Goal: Information Seeking & Learning: Find specific page/section

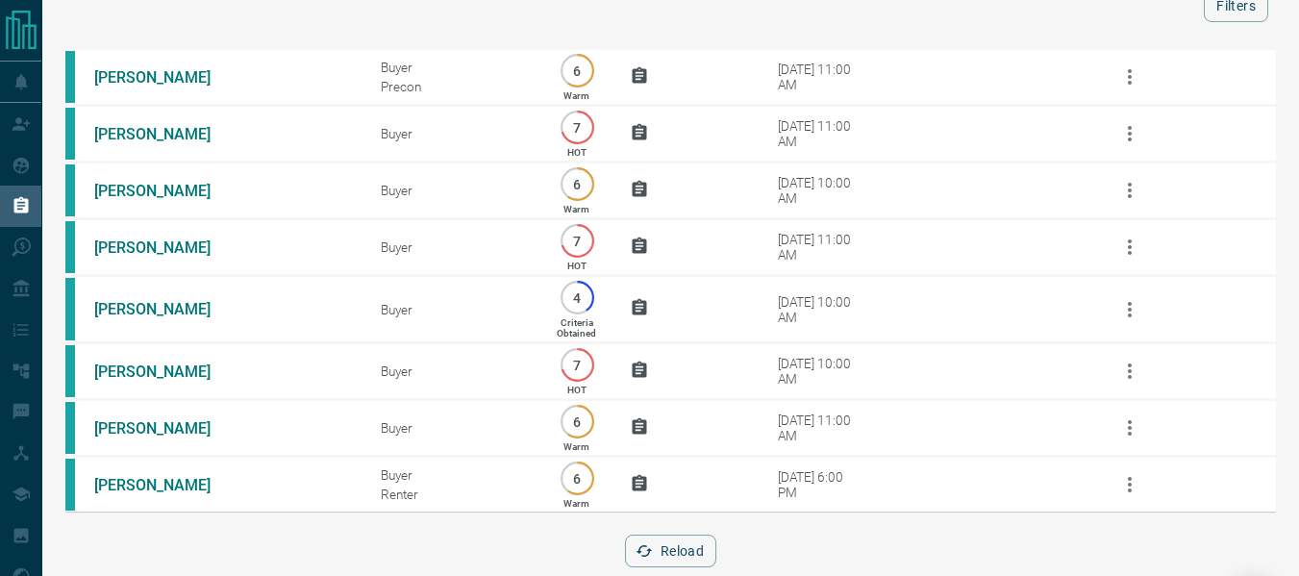
scroll to position [141, 0]
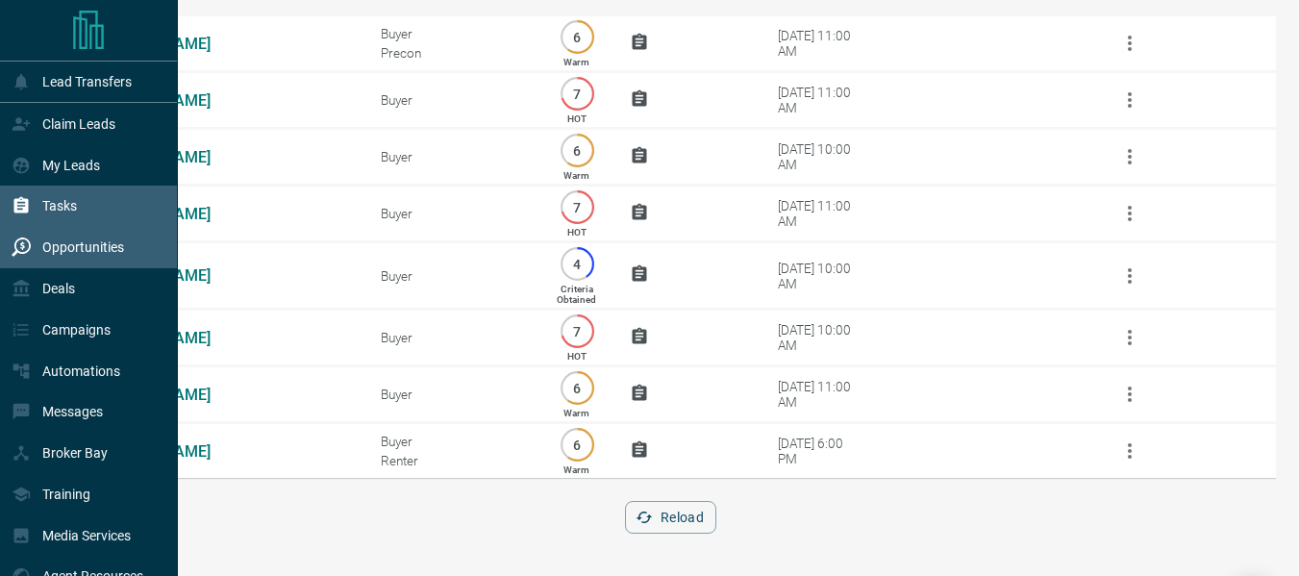
click at [68, 251] on p "Opportunities" at bounding box center [83, 246] width 82 height 15
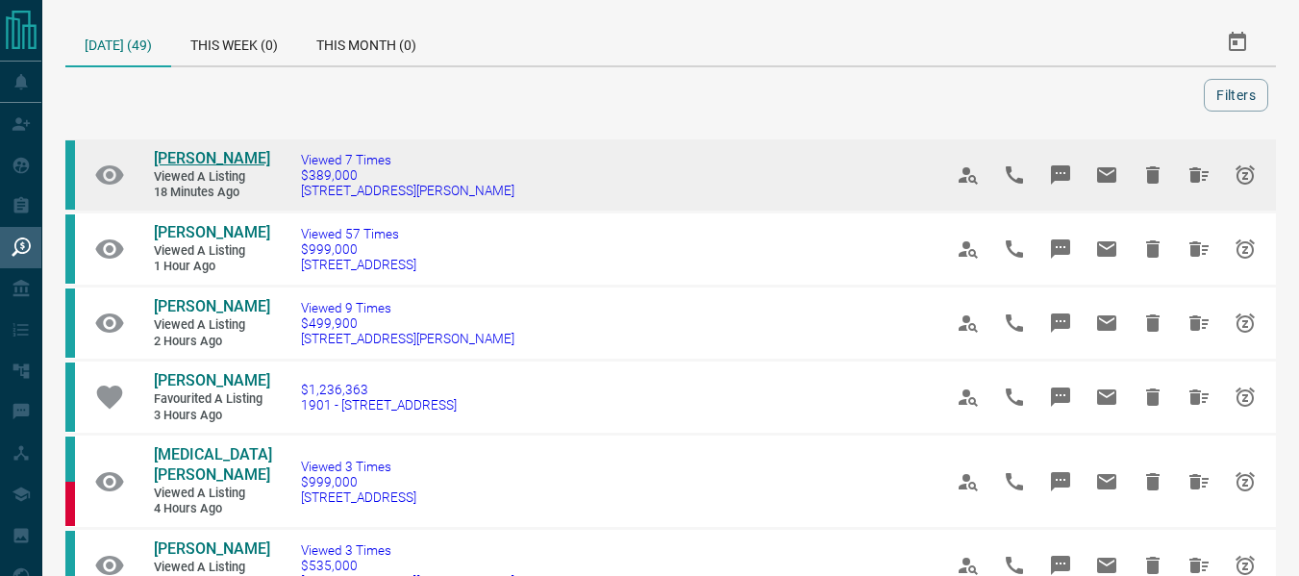
click at [173, 160] on span "[PERSON_NAME]" at bounding box center [212, 158] width 116 height 18
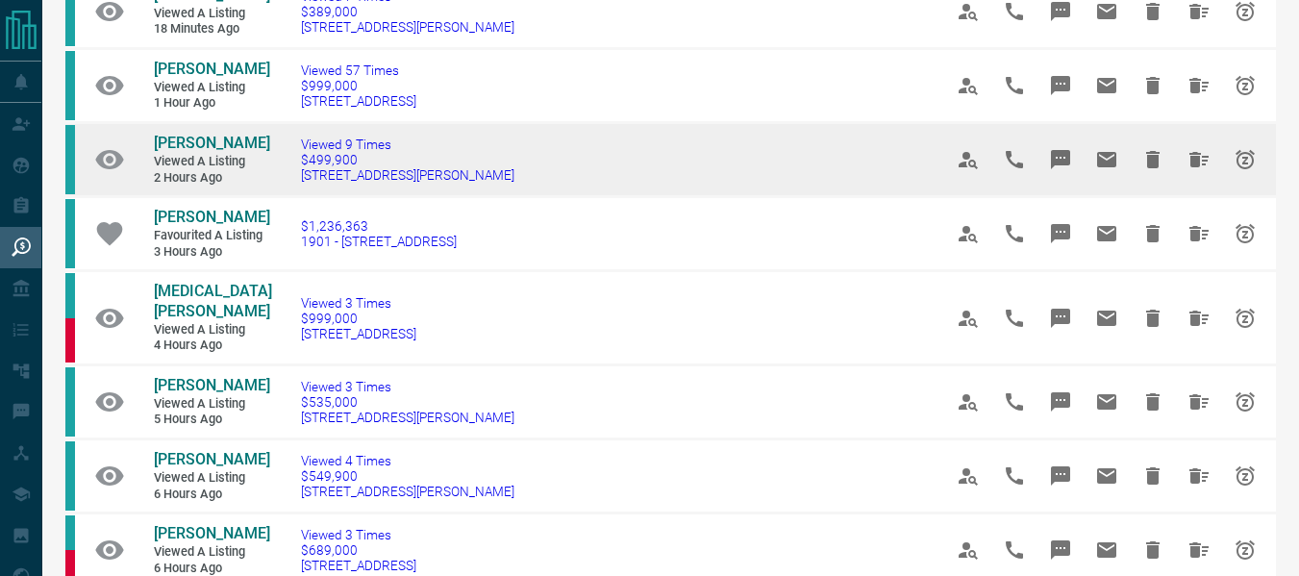
scroll to position [177, 0]
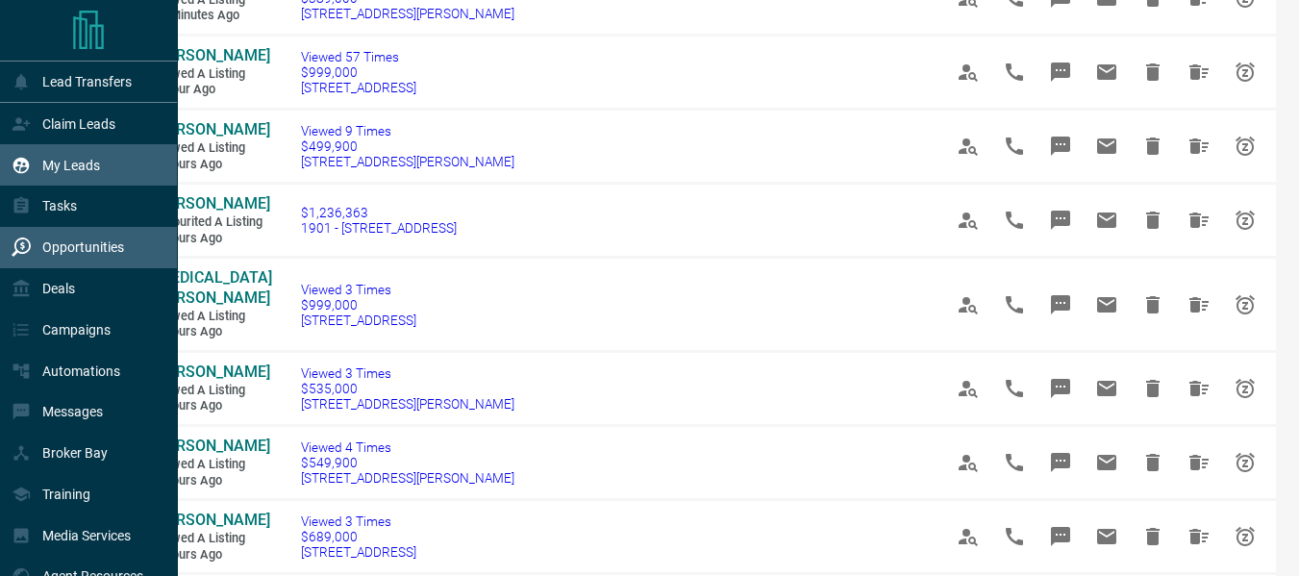
click at [26, 162] on icon at bounding box center [21, 165] width 16 height 16
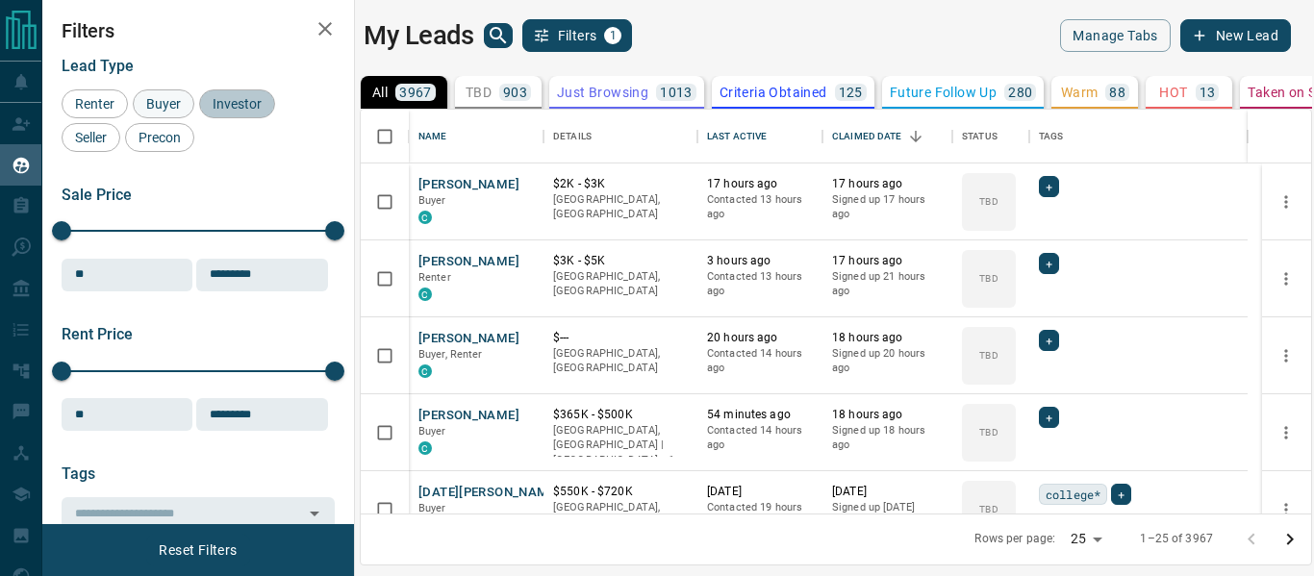
drag, startPoint x: 231, startPoint y: 103, endPoint x: 170, endPoint y: 100, distance: 60.7
click at [231, 103] on span "Investor" at bounding box center [237, 103] width 63 height 15
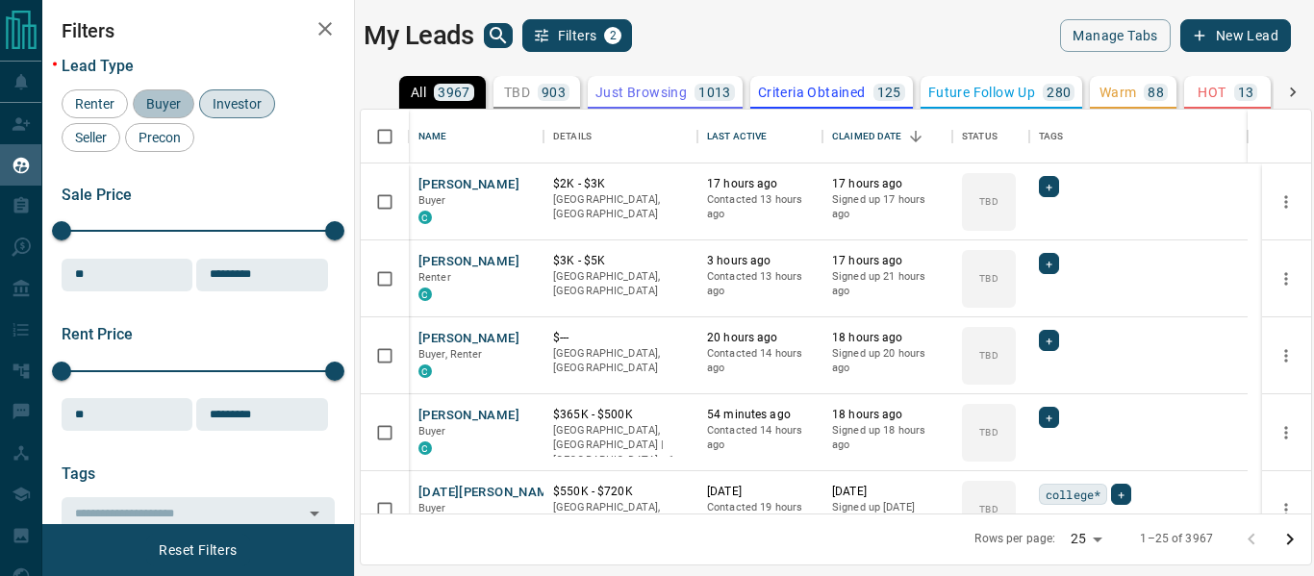
scroll to position [390, 936]
click at [170, 100] on span "Buyer" at bounding box center [163, 103] width 48 height 15
click at [87, 133] on span "Seller" at bounding box center [90, 137] width 45 height 15
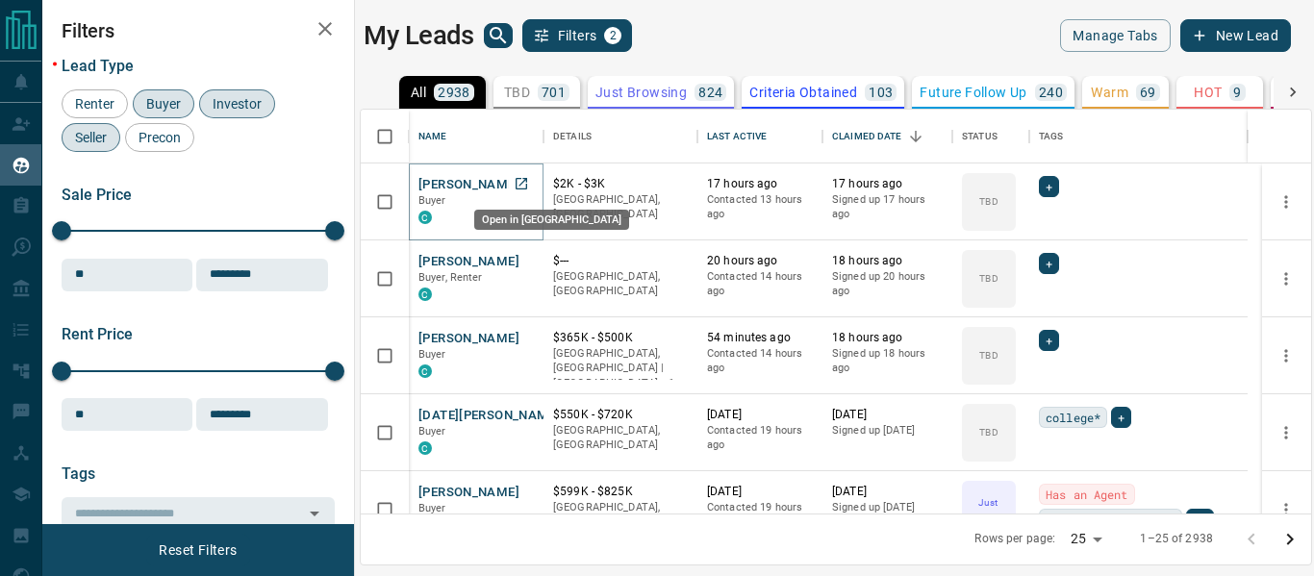
click at [520, 186] on icon "Open in New Tab" at bounding box center [521, 183] width 15 height 15
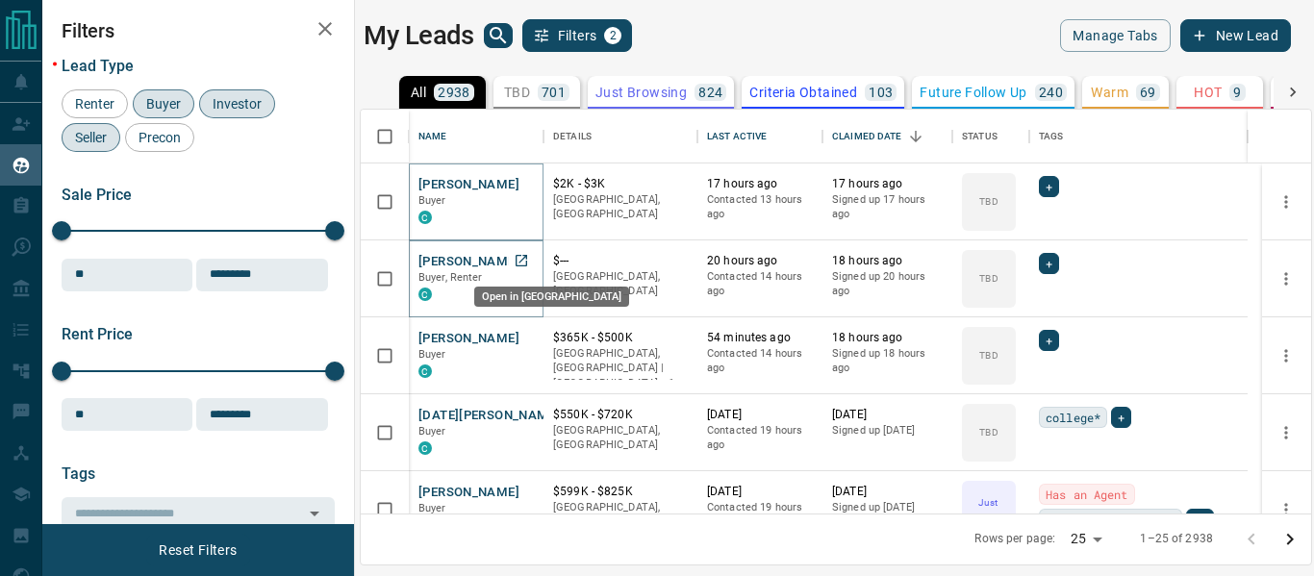
click at [524, 257] on icon "Open in New Tab" at bounding box center [521, 261] width 12 height 12
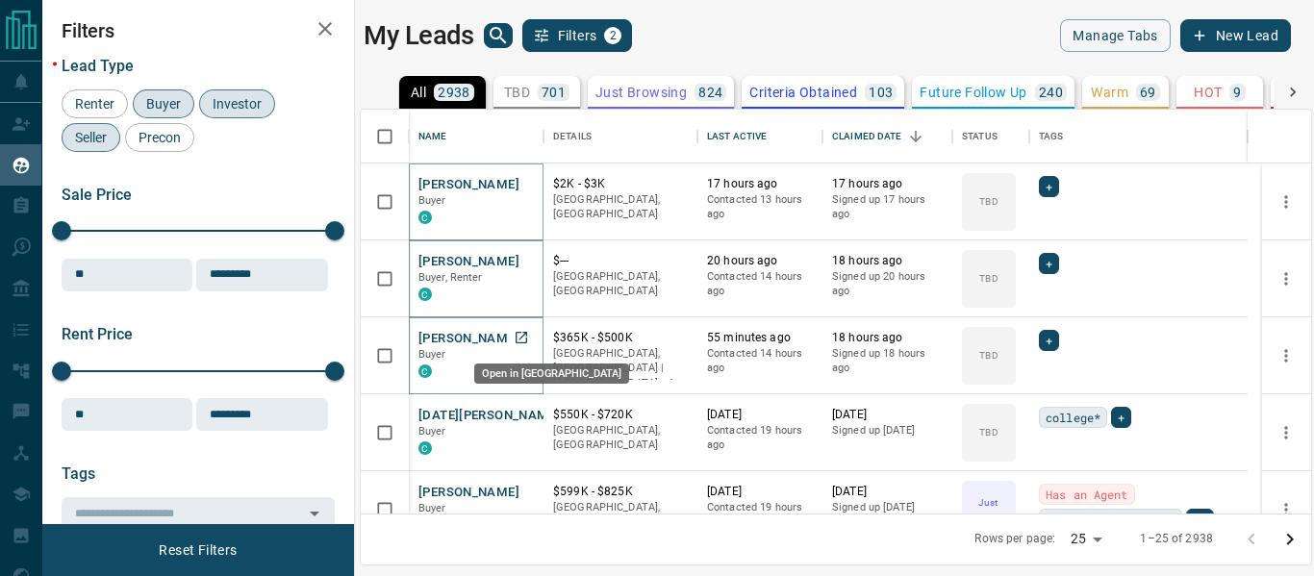
click at [518, 332] on icon "Open in New Tab" at bounding box center [521, 338] width 12 height 12
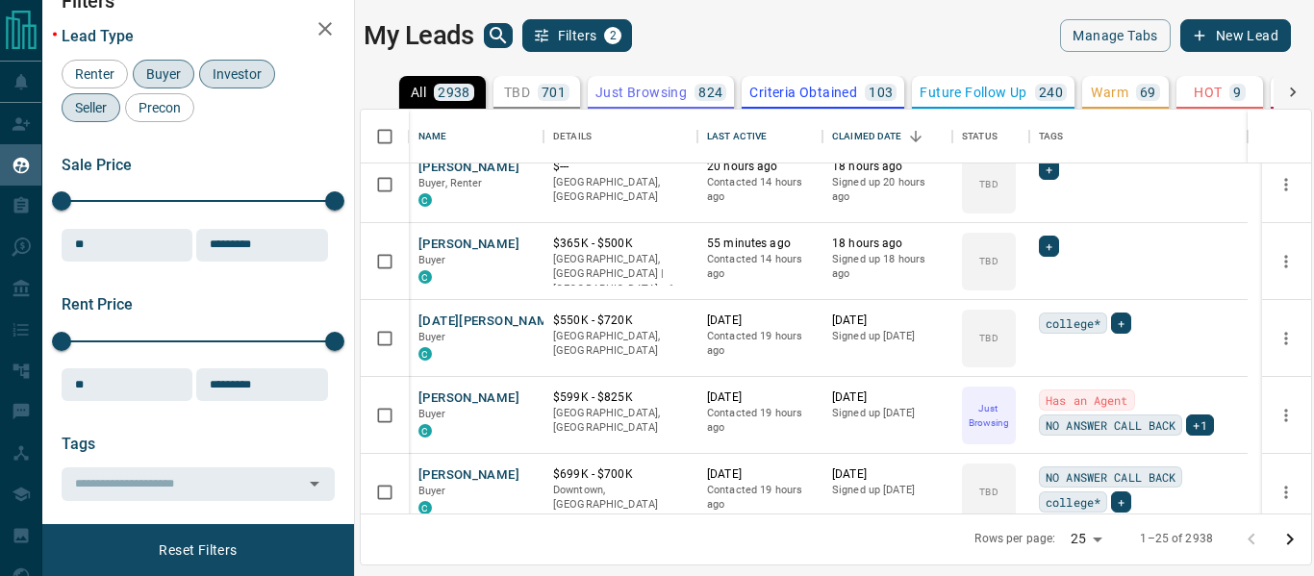
scroll to position [45, 0]
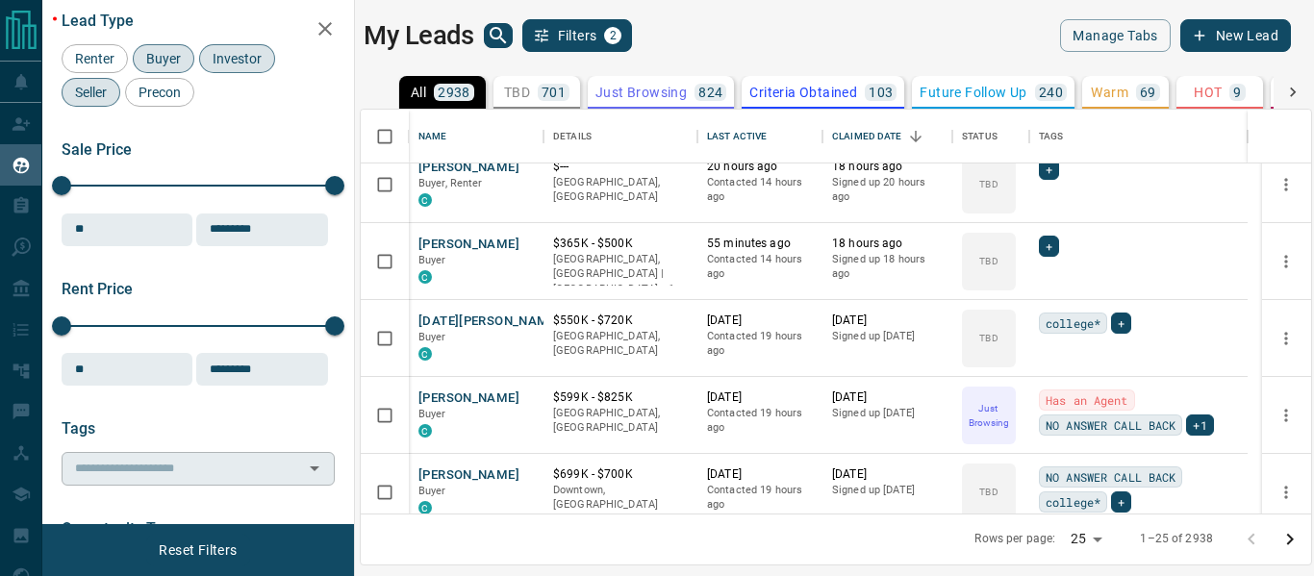
click at [106, 459] on input "text" at bounding box center [182, 468] width 230 height 21
type input "****"
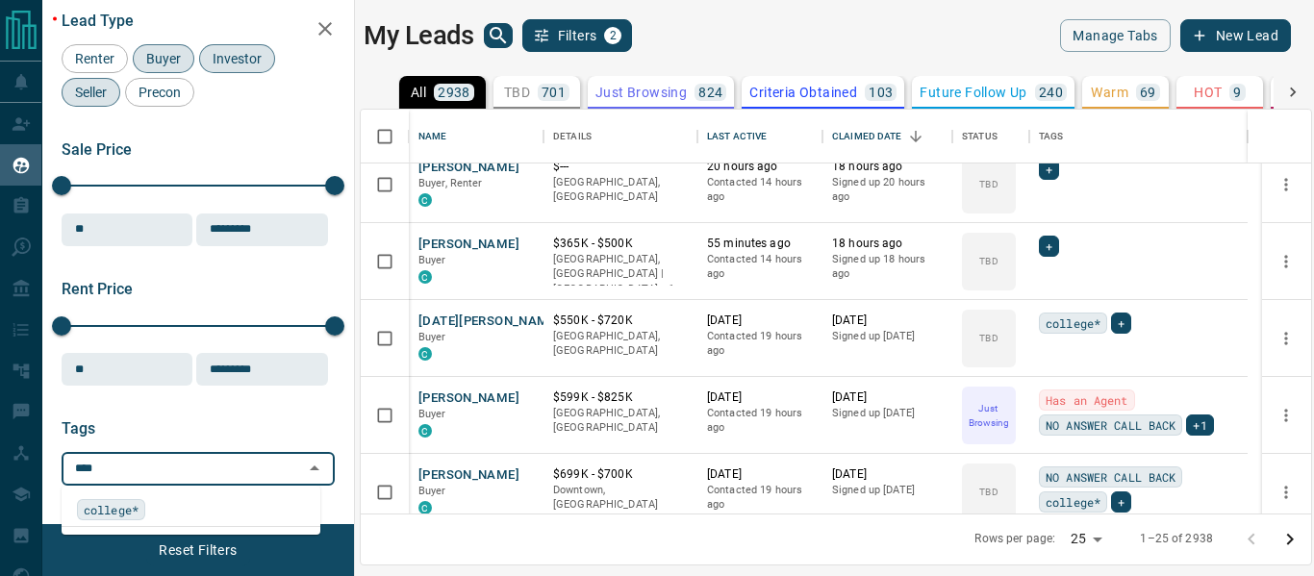
click at [125, 507] on span "college*" at bounding box center [111, 509] width 55 height 19
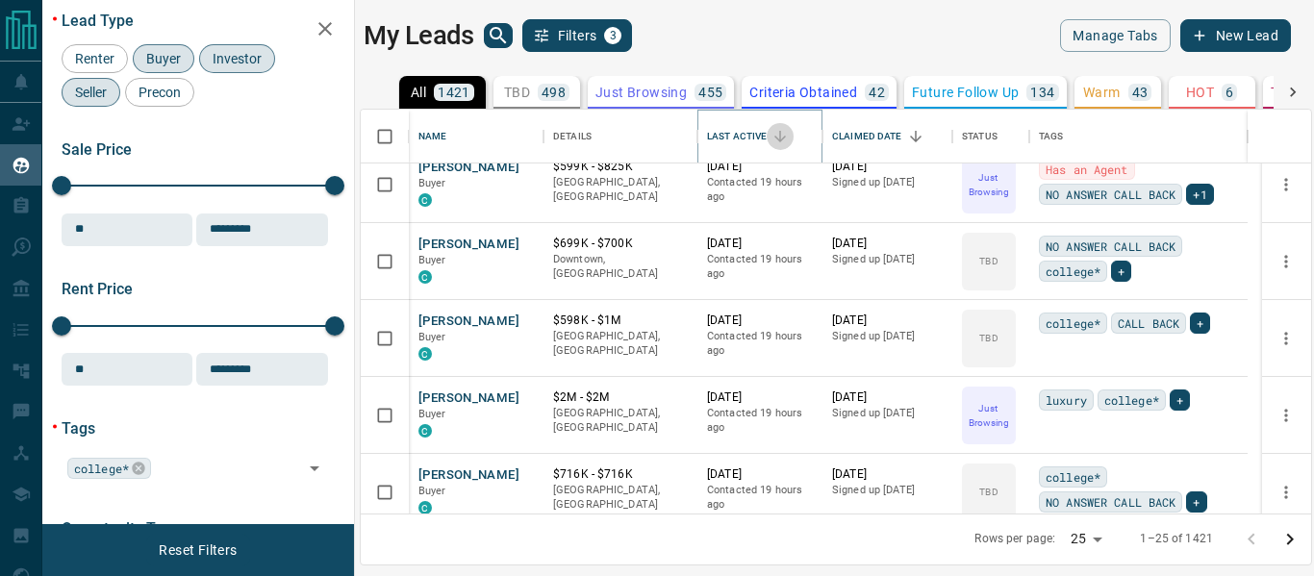
click at [778, 143] on icon "Sort" at bounding box center [779, 136] width 17 height 17
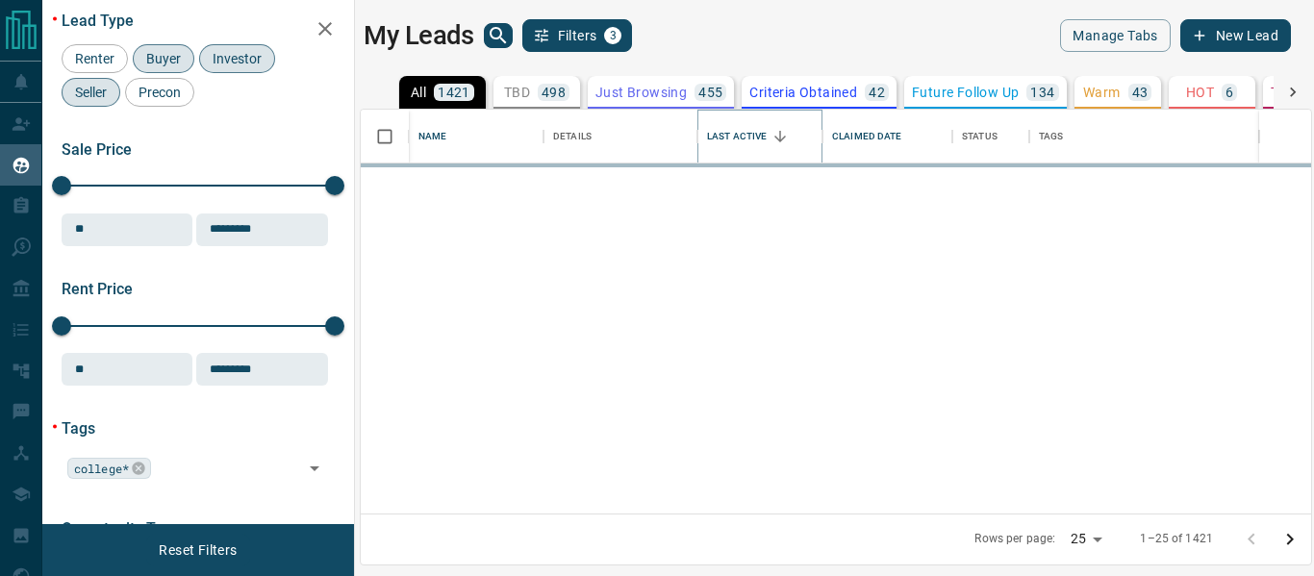
scroll to position [0, 0]
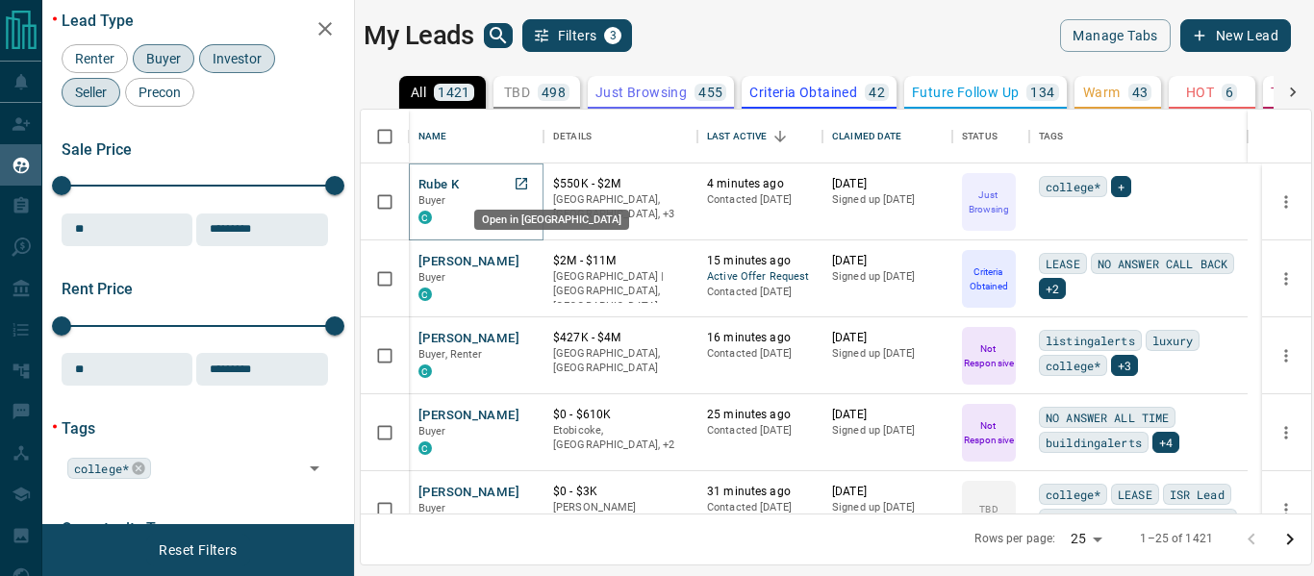
click at [527, 182] on icon "Open in New Tab" at bounding box center [521, 184] width 12 height 12
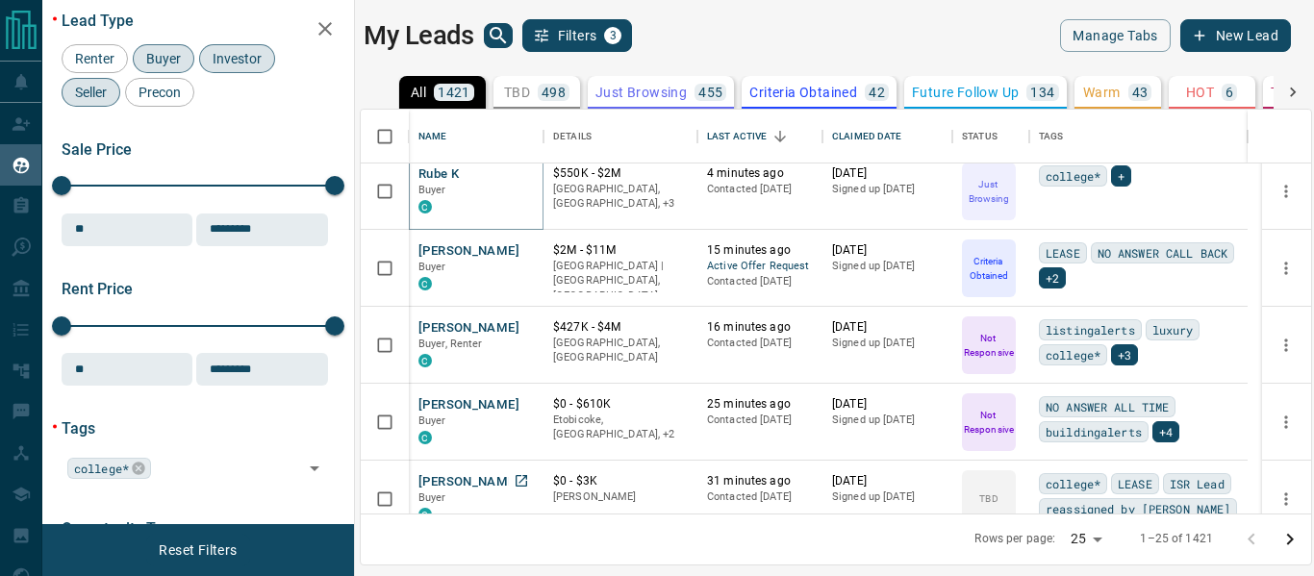
scroll to position [11, 0]
click at [521, 250] on icon "Open in New Tab" at bounding box center [521, 250] width 12 height 12
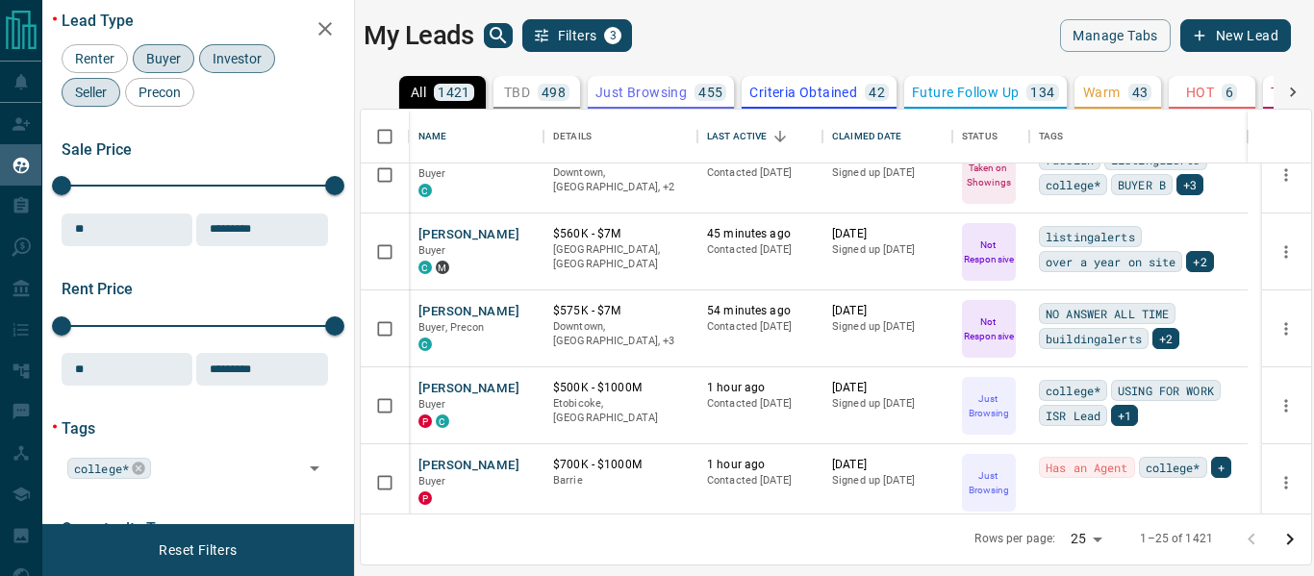
scroll to position [426, 0]
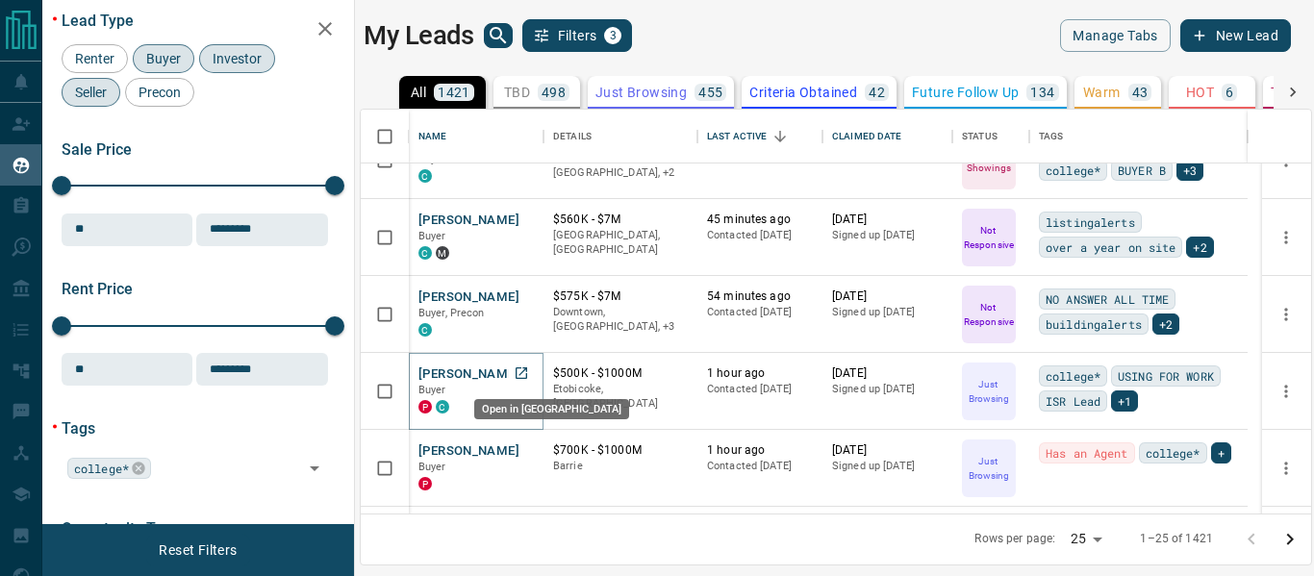
click at [524, 372] on icon "Open in New Tab" at bounding box center [521, 372] width 15 height 15
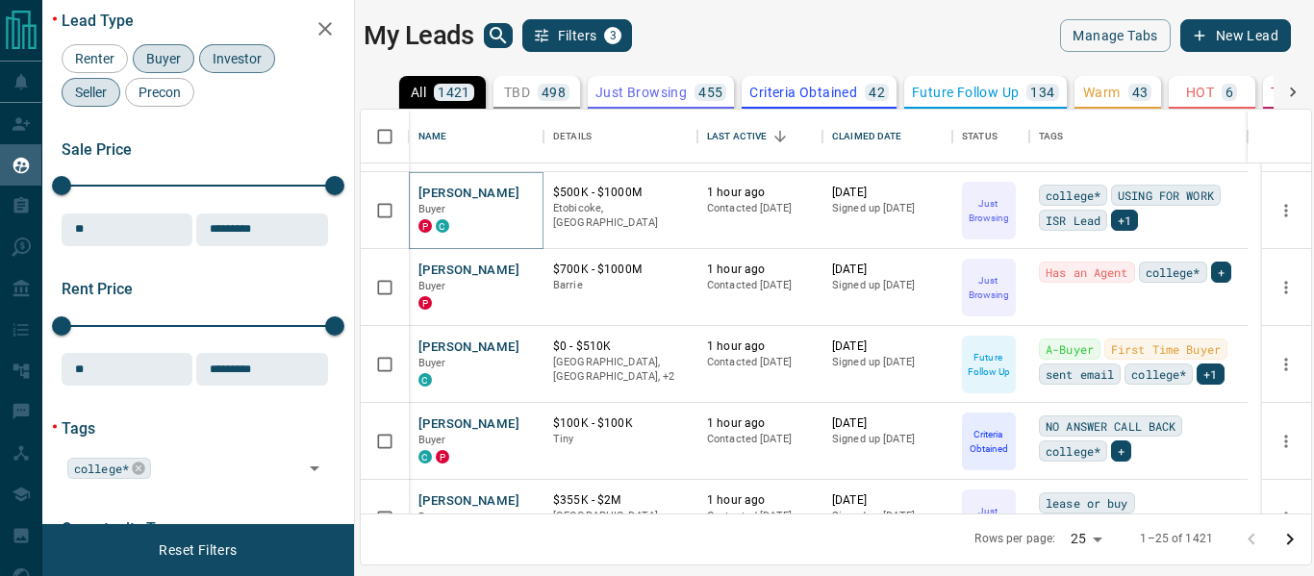
scroll to position [612, 0]
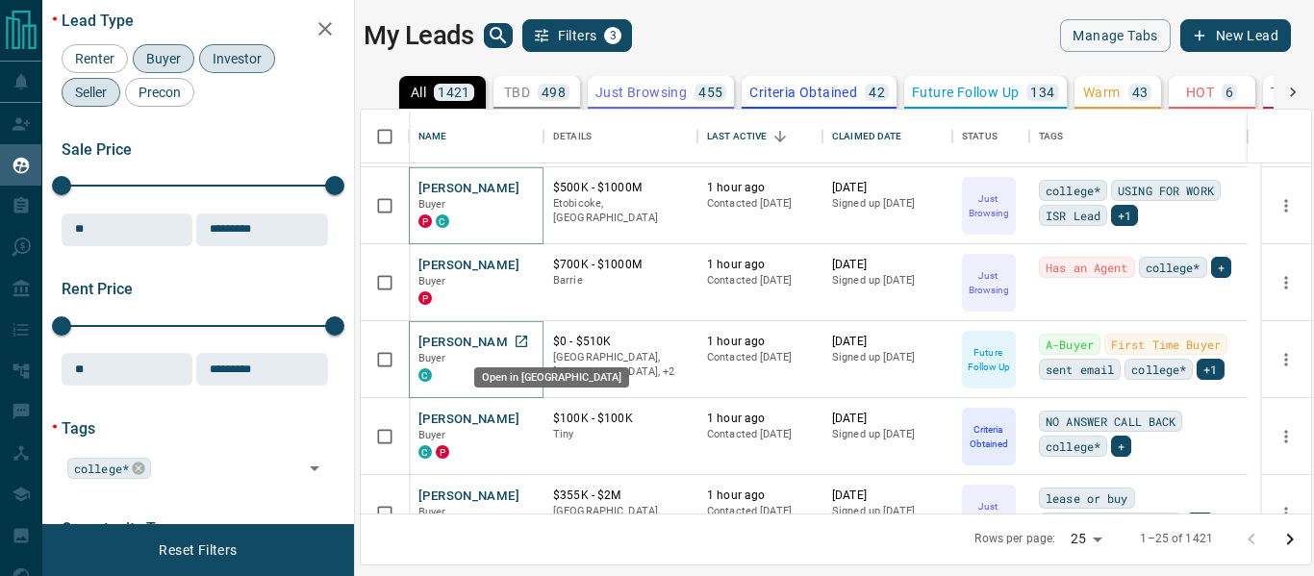
click at [524, 336] on icon "Open in New Tab" at bounding box center [521, 342] width 12 height 12
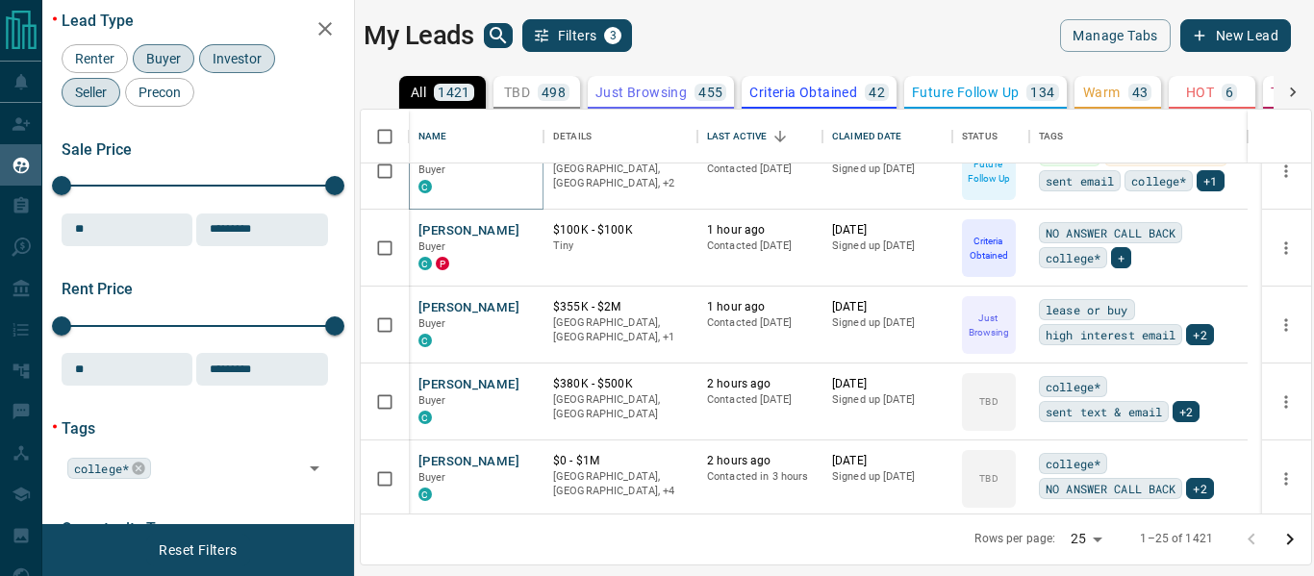
scroll to position [801, 0]
click at [520, 304] on icon "Open in New Tab" at bounding box center [521, 305] width 15 height 15
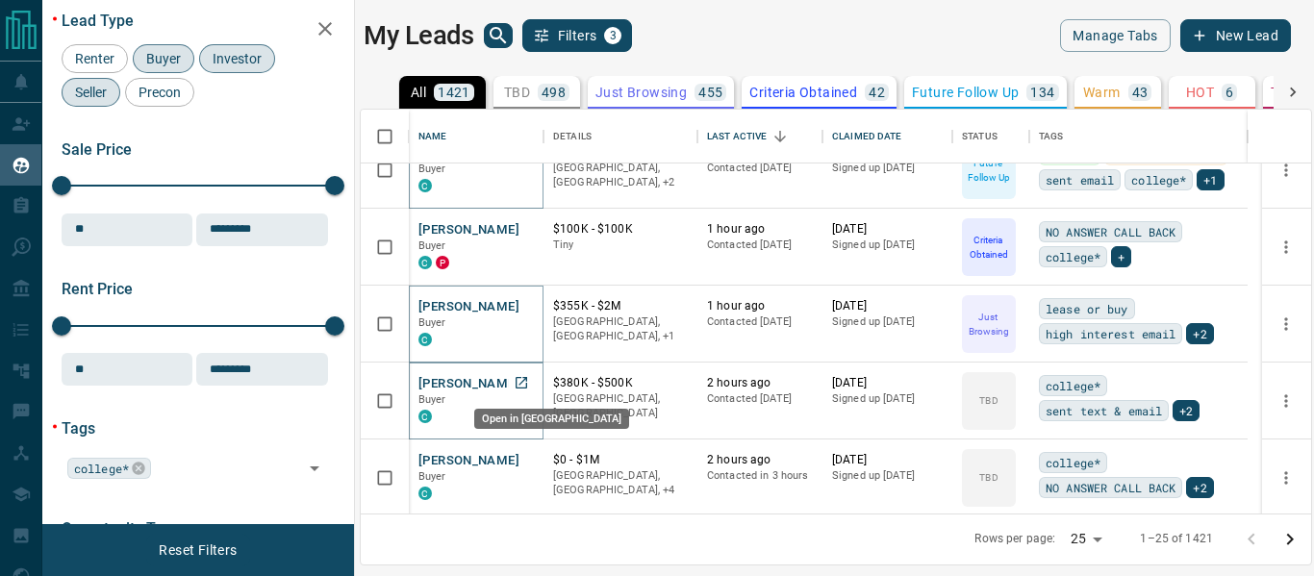
click at [522, 381] on icon "Open in New Tab" at bounding box center [521, 383] width 12 height 12
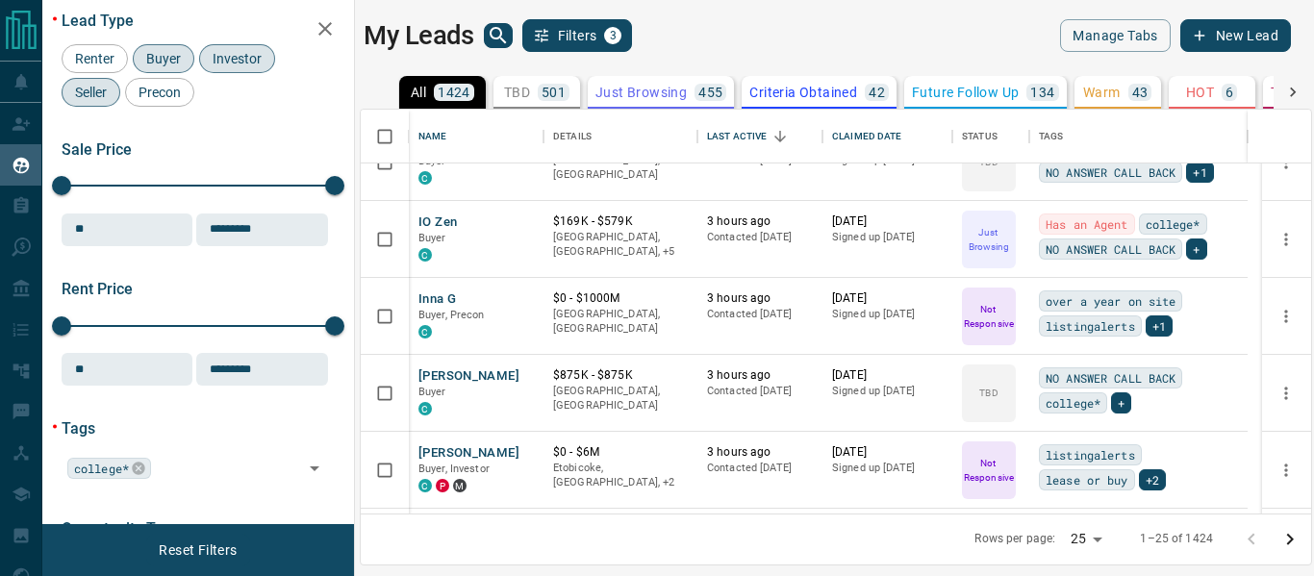
scroll to position [1346, 0]
click at [1093, 543] on body "Lead Transfers Claim Leads My Leads Tasks Opportunities Deals Campaigns Automat…" at bounding box center [657, 276] width 1314 height 552
click at [1083, 533] on li "100" at bounding box center [1088, 538] width 51 height 29
type input "***"
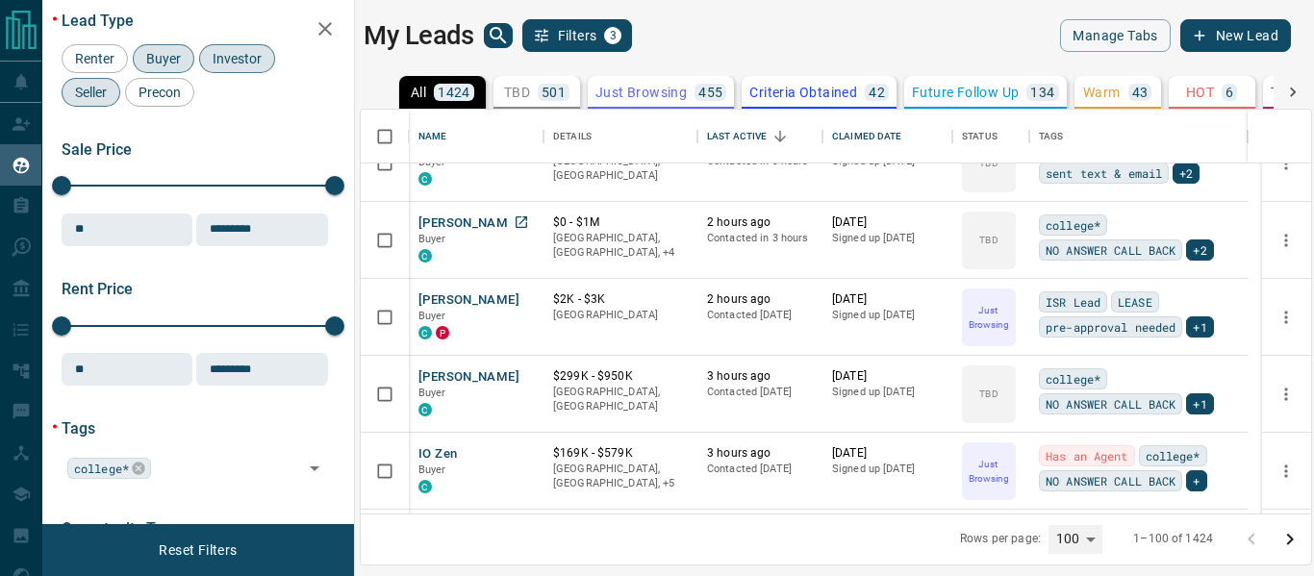
scroll to position [1117, 0]
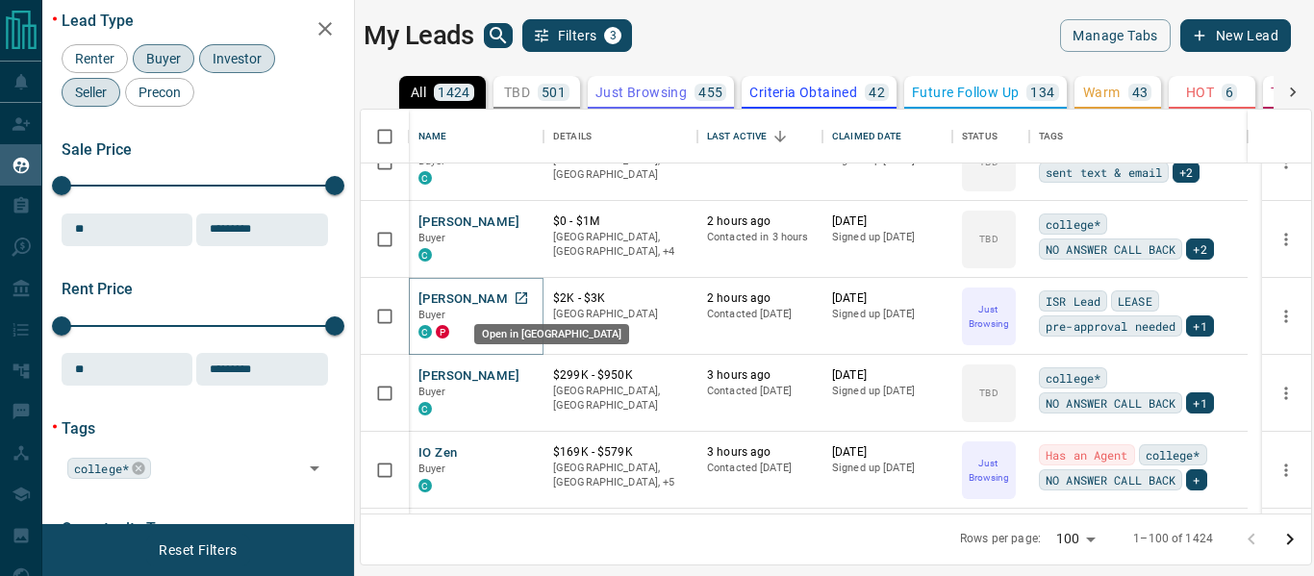
click at [523, 296] on icon "Open in New Tab" at bounding box center [521, 298] width 12 height 12
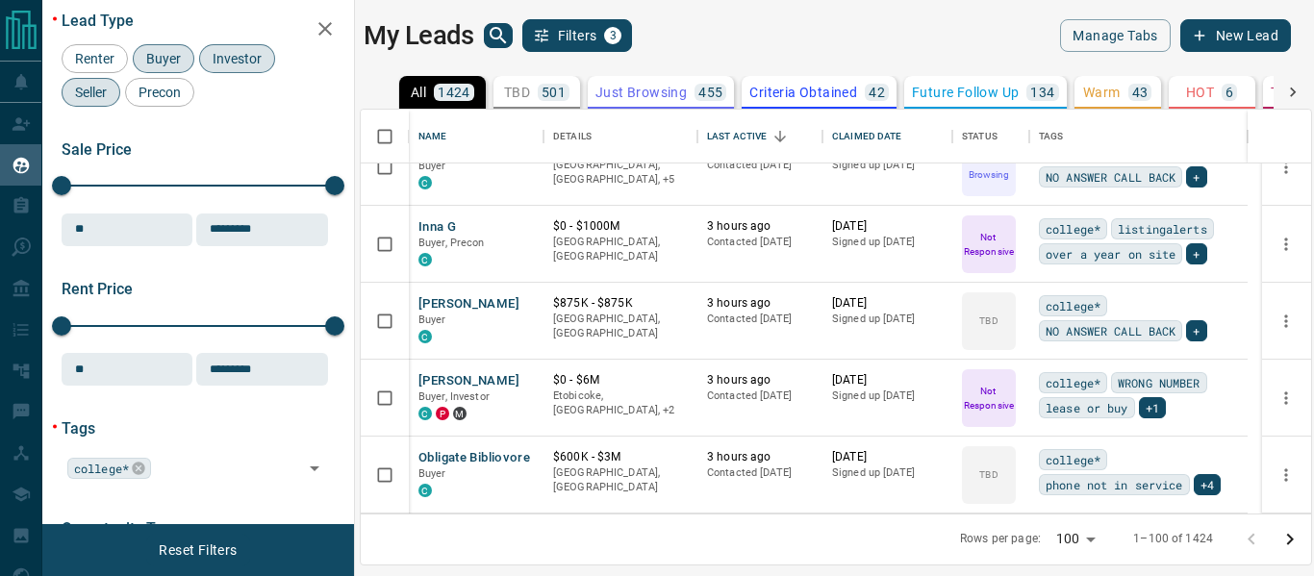
scroll to position [1419, 0]
click at [523, 301] on icon "Open in New Tab" at bounding box center [521, 304] width 12 height 12
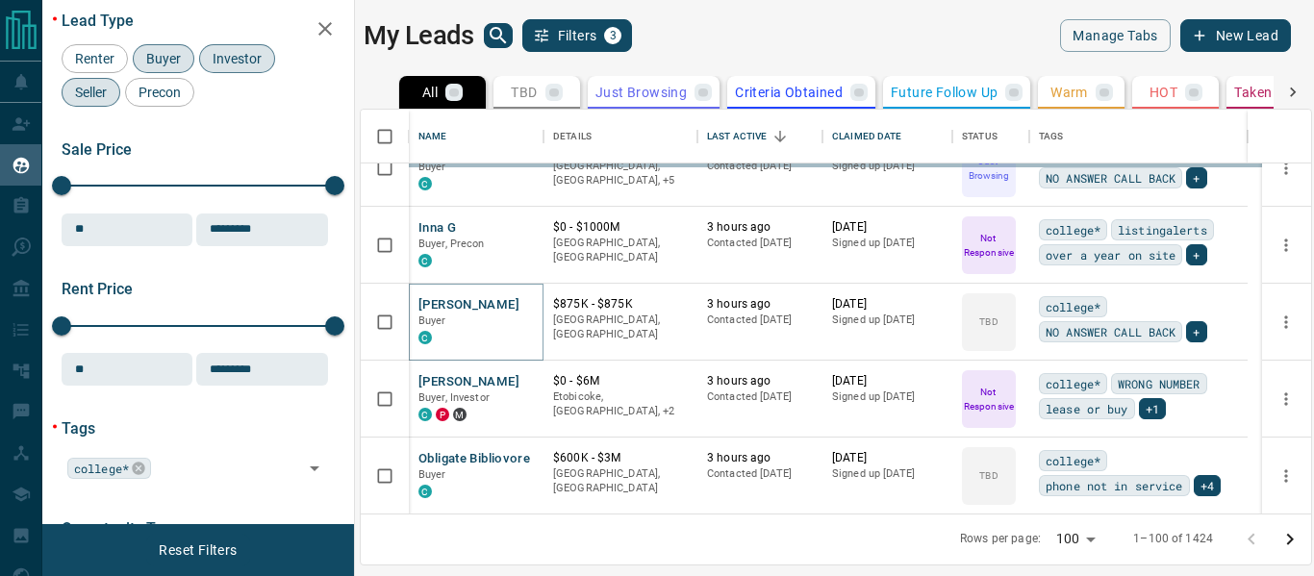
click at [537, 95] on p "TBD" at bounding box center [524, 92] width 26 height 13
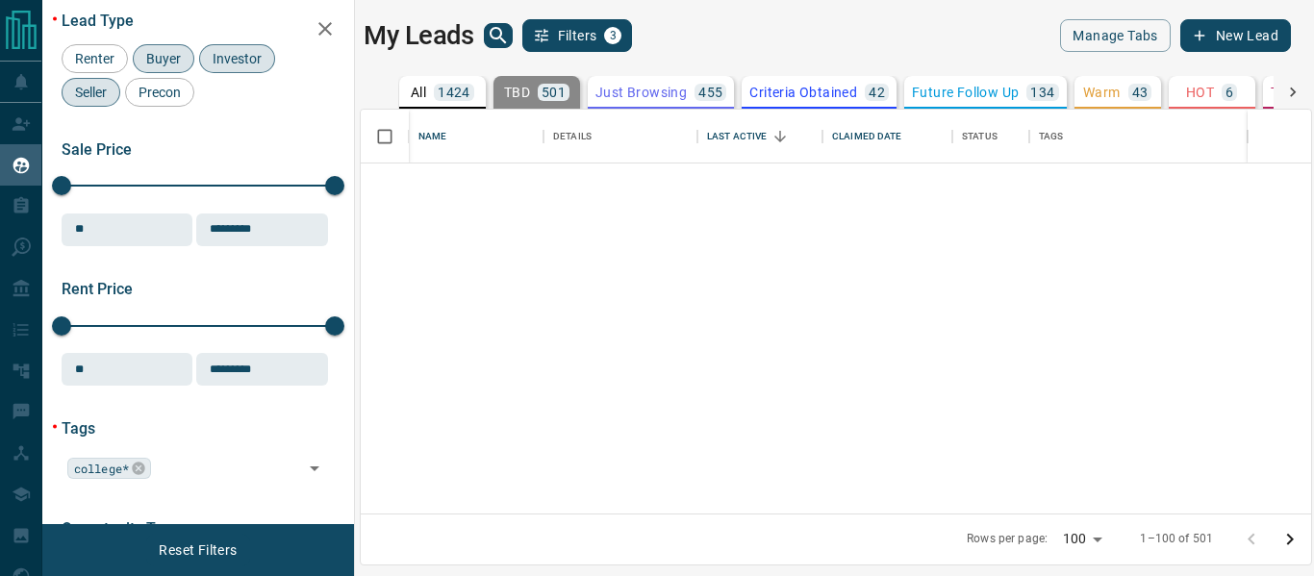
scroll to position [0, 0]
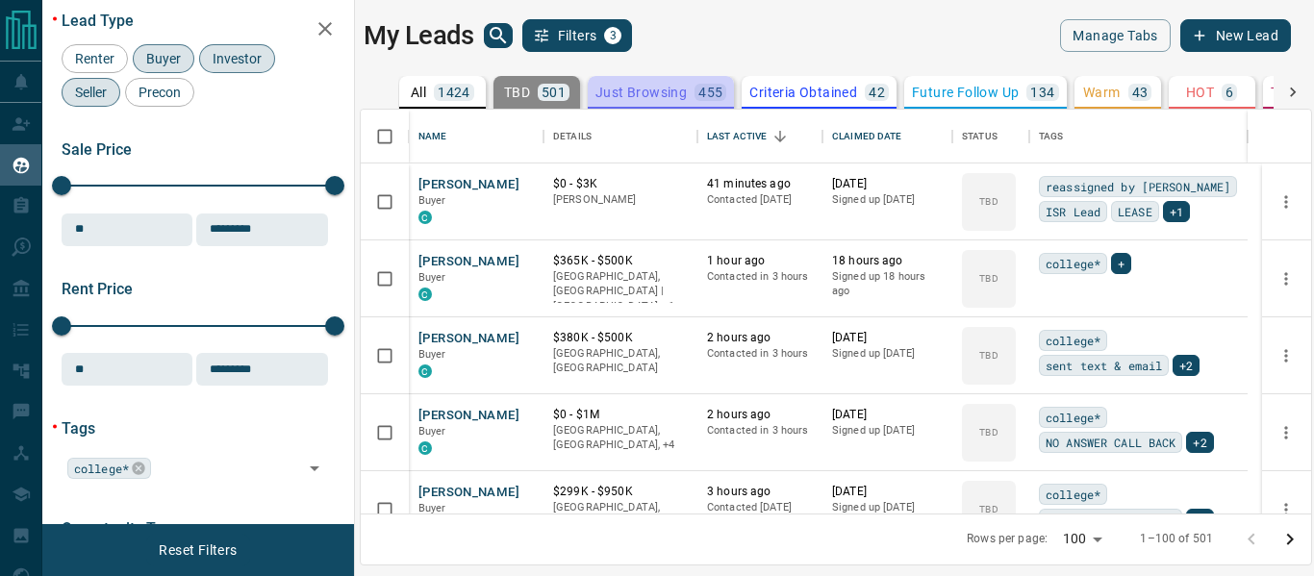
click at [614, 93] on p "Just Browsing" at bounding box center [640, 92] width 91 height 13
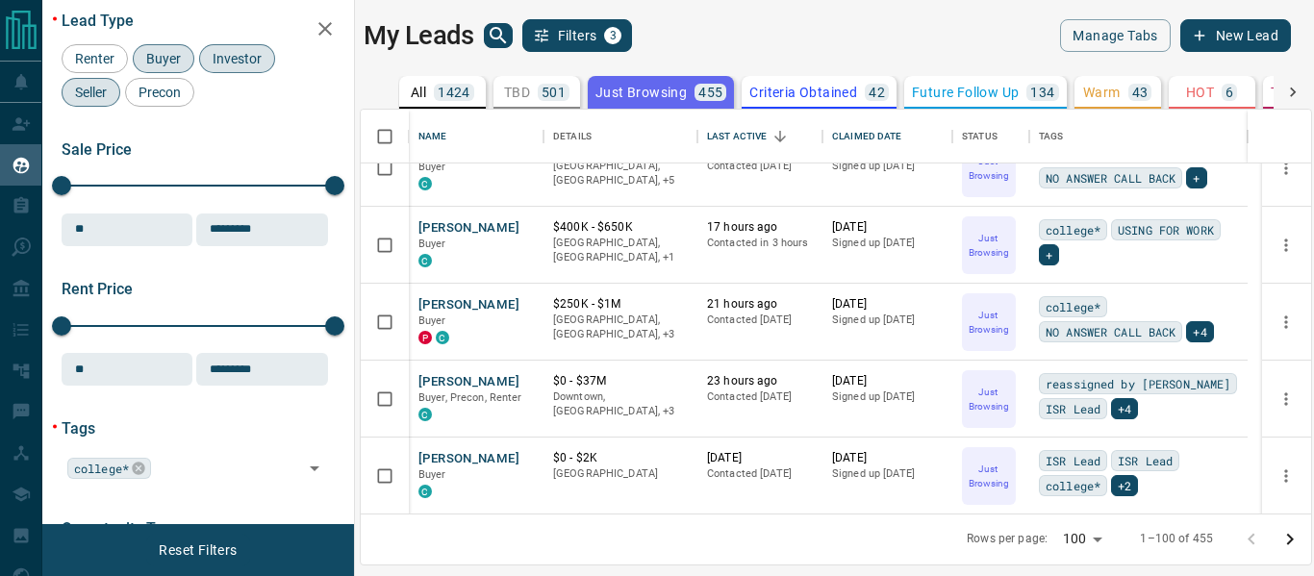
scroll to position [610, 0]
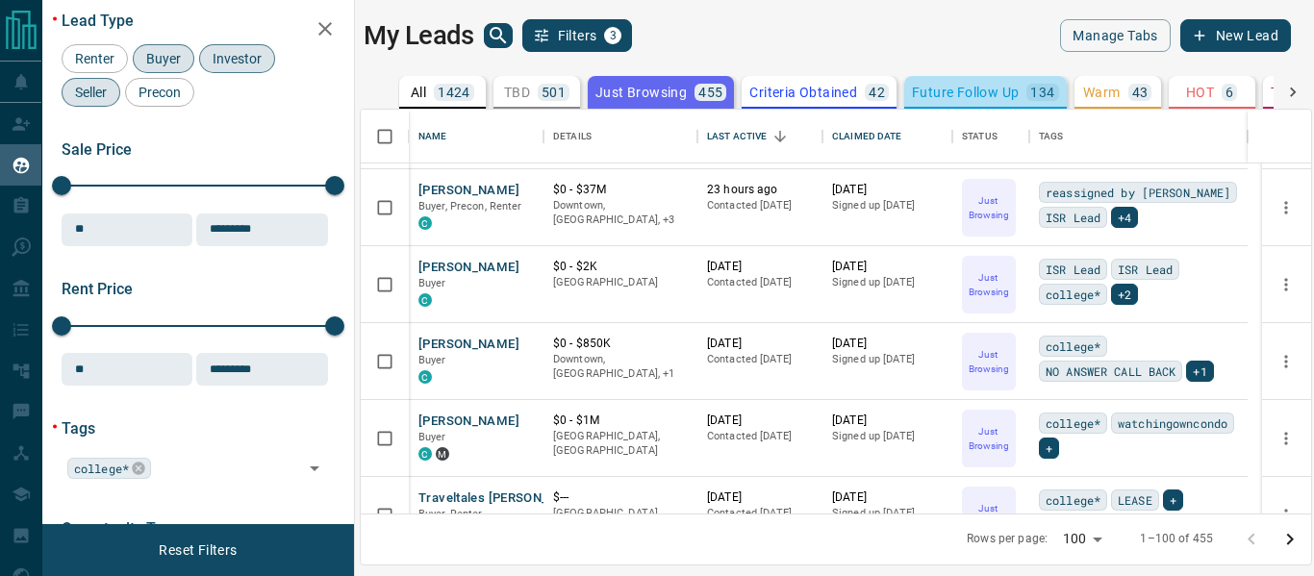
click at [948, 79] on button "Future Follow Up 134" at bounding box center [985, 92] width 163 height 33
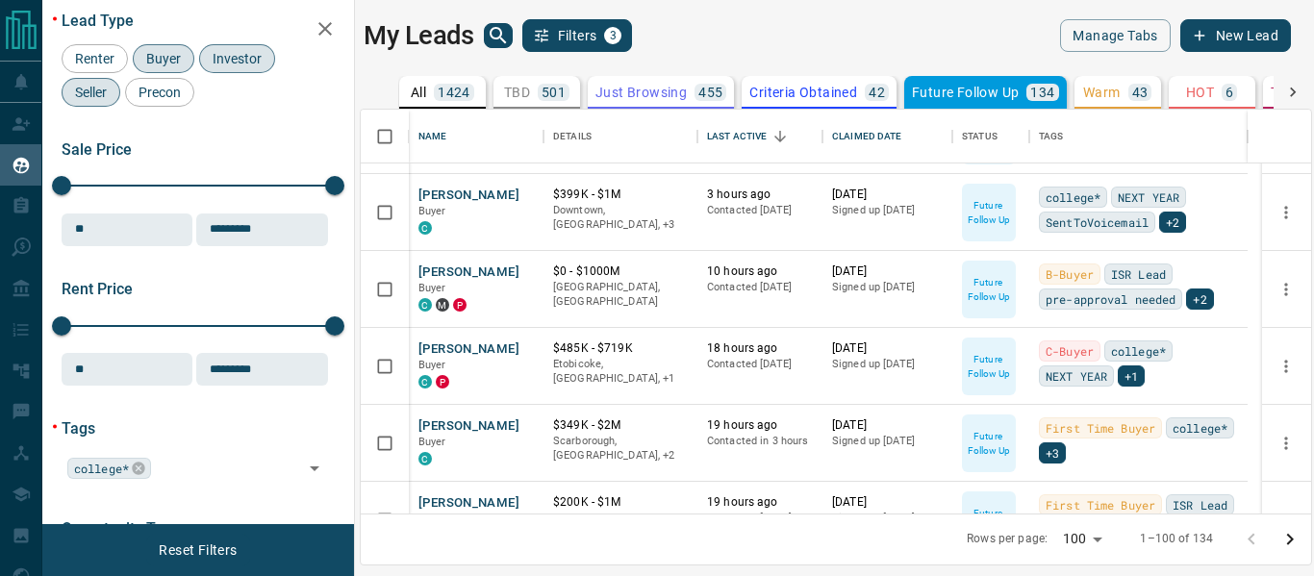
scroll to position [67, 0]
click at [520, 345] on icon "Open in New Tab" at bounding box center [521, 346] width 15 height 15
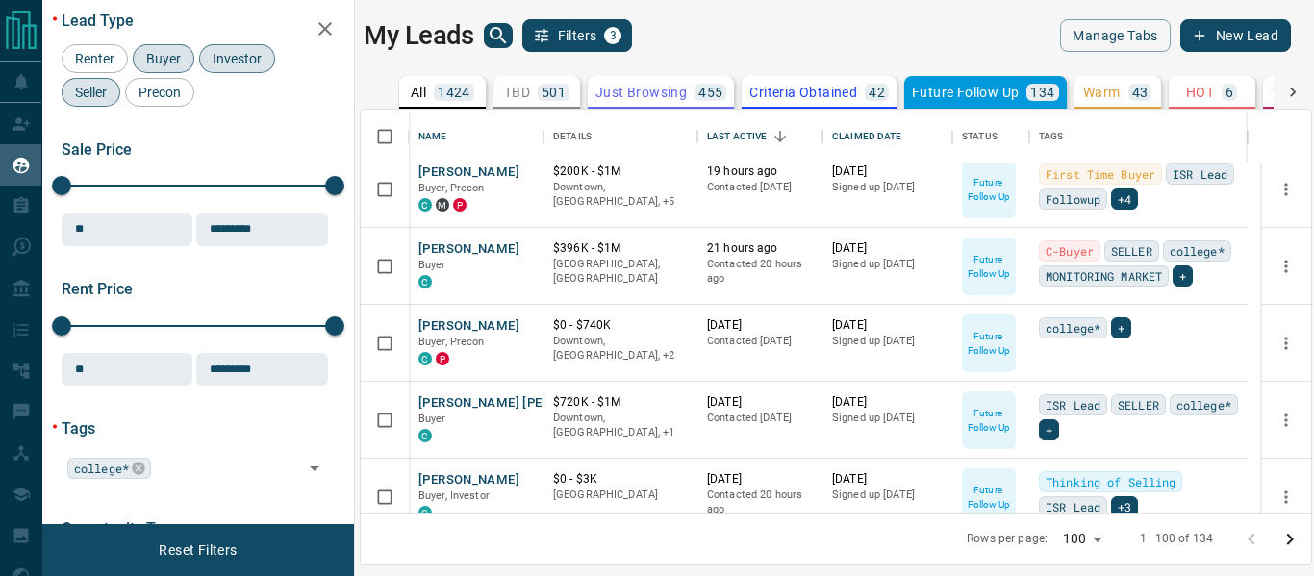
scroll to position [398, 0]
click at [518, 323] on icon "Open in New Tab" at bounding box center [521, 323] width 15 height 15
click at [1086, 86] on p "Warm" at bounding box center [1102, 92] width 38 height 13
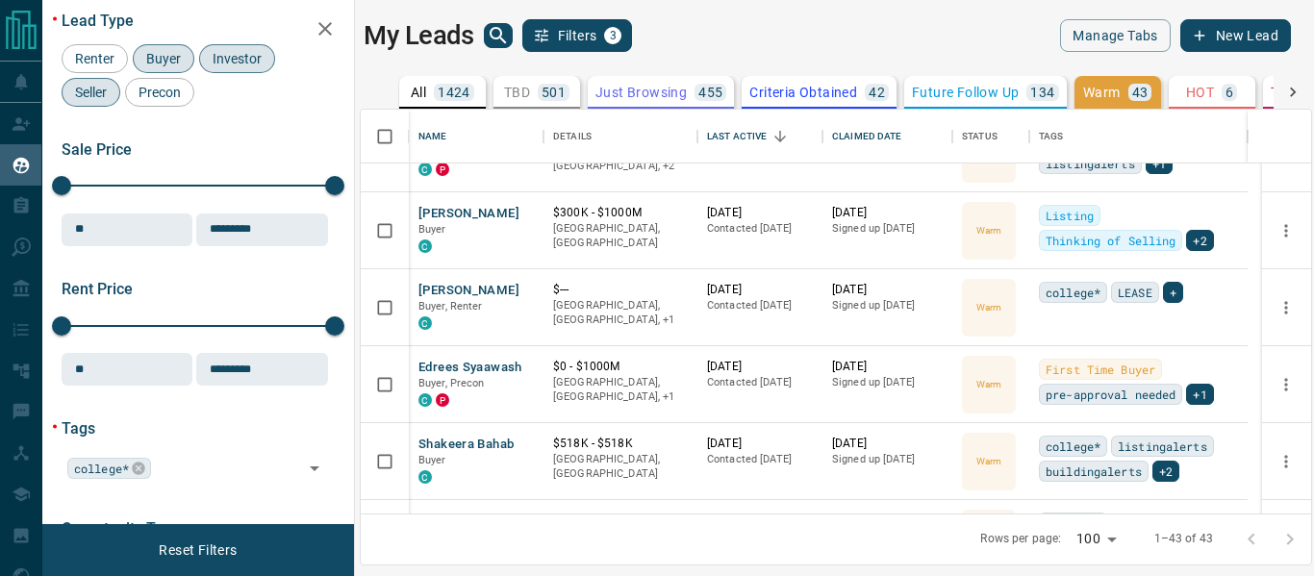
scroll to position [125, 0]
click at [515, 364] on icon "Open in New Tab" at bounding box center [521, 367] width 12 height 12
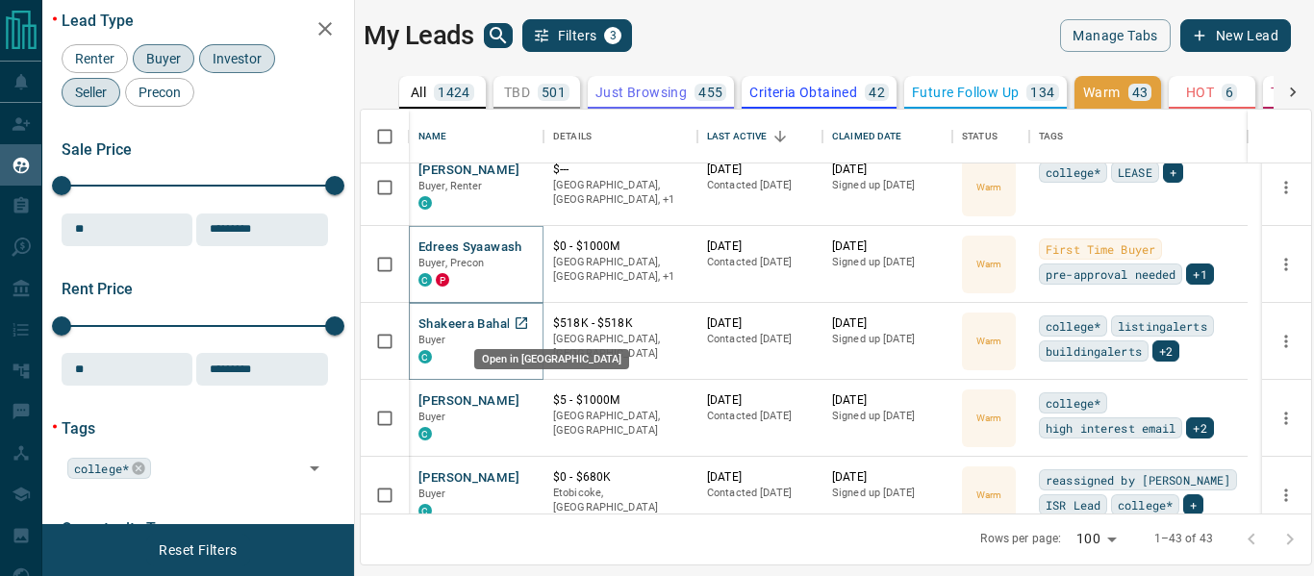
click at [522, 324] on icon "Open in New Tab" at bounding box center [521, 322] width 15 height 15
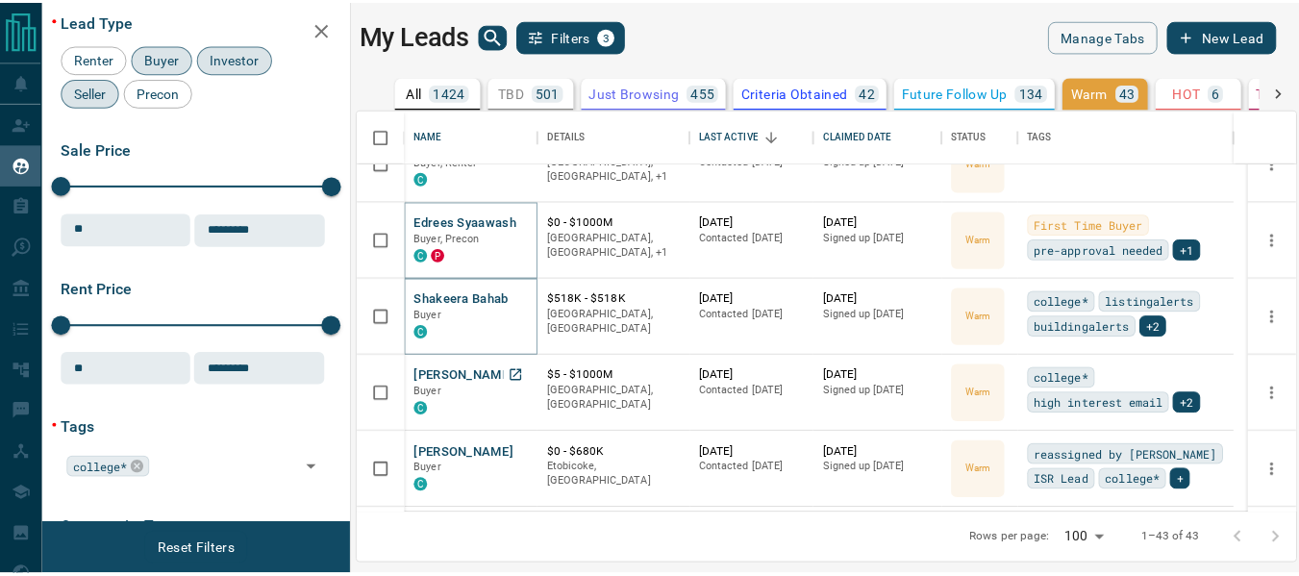
scroll to position [270, 0]
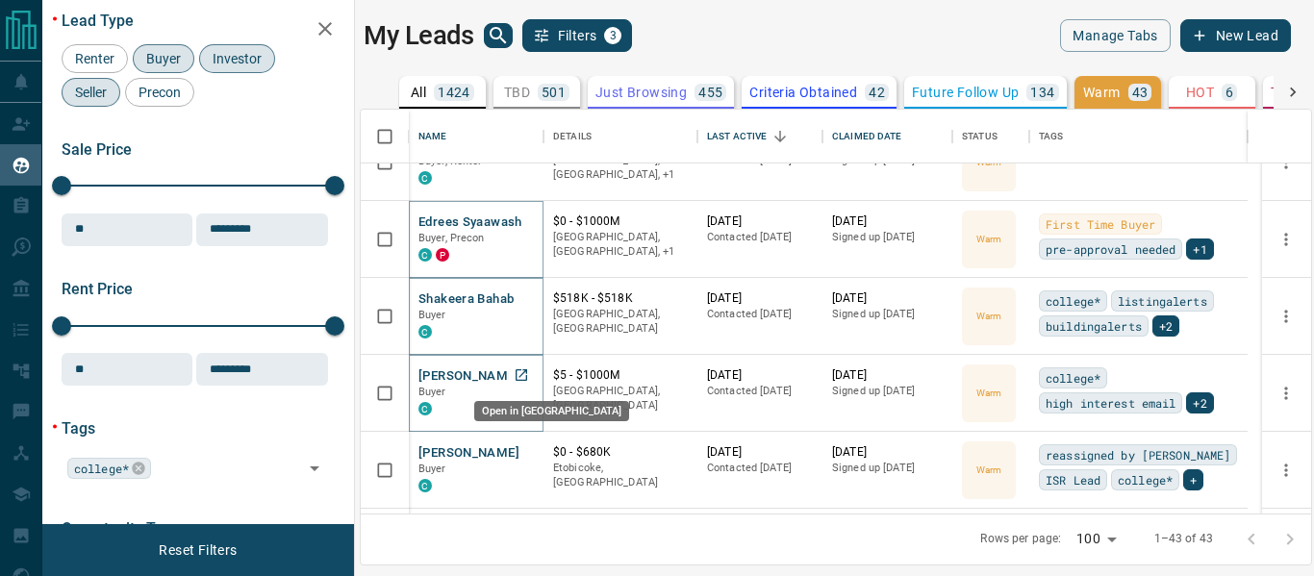
click at [517, 374] on icon "Open in New Tab" at bounding box center [521, 374] width 15 height 15
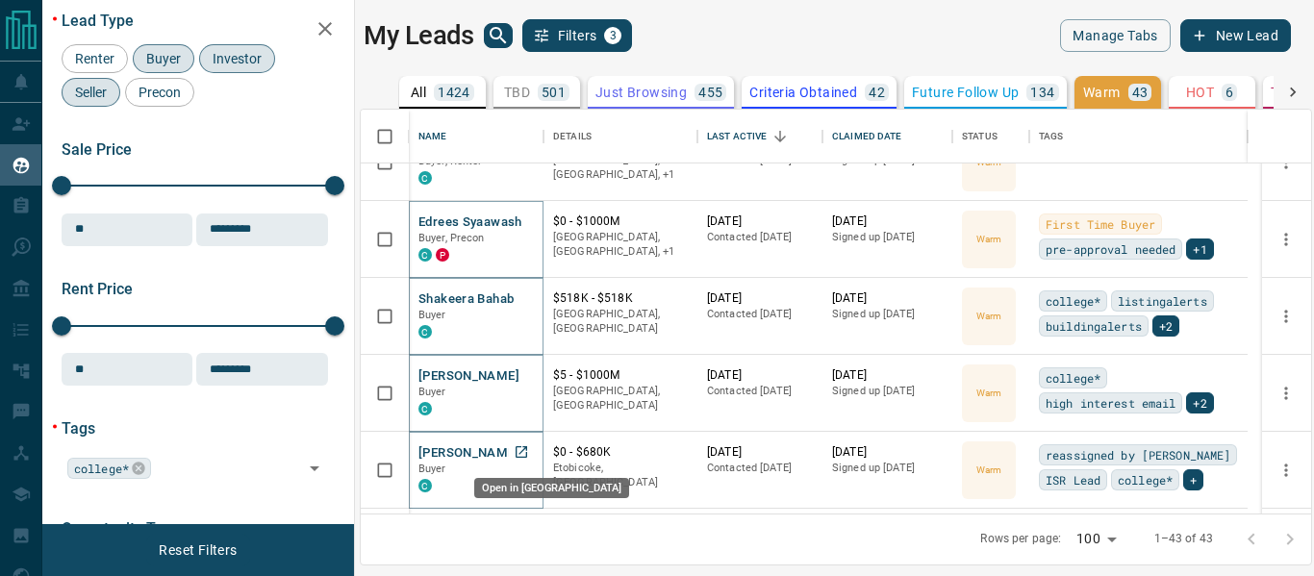
click at [516, 457] on icon "Open in New Tab" at bounding box center [521, 452] width 12 height 12
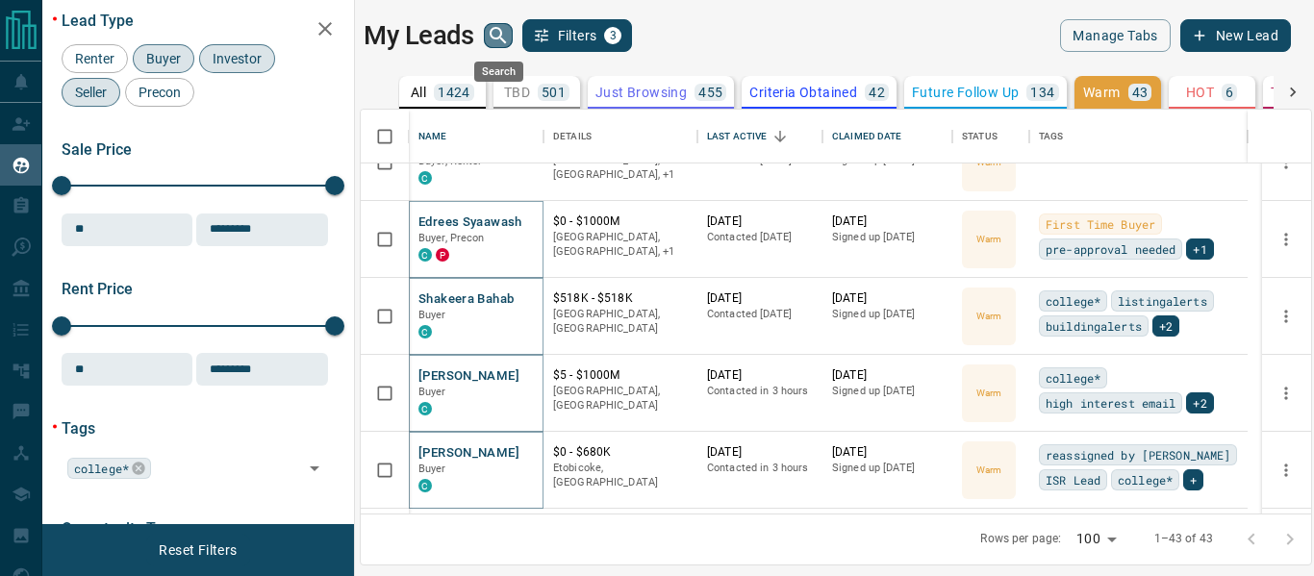
click at [503, 34] on icon "search button" at bounding box center [498, 35] width 23 height 23
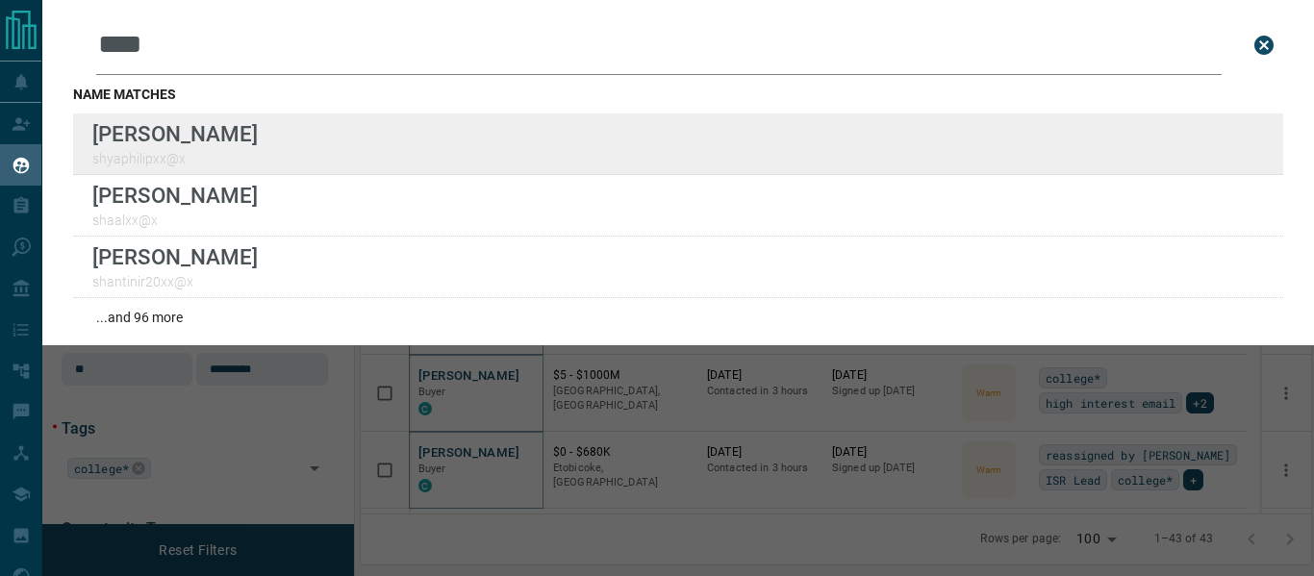
type input "****"
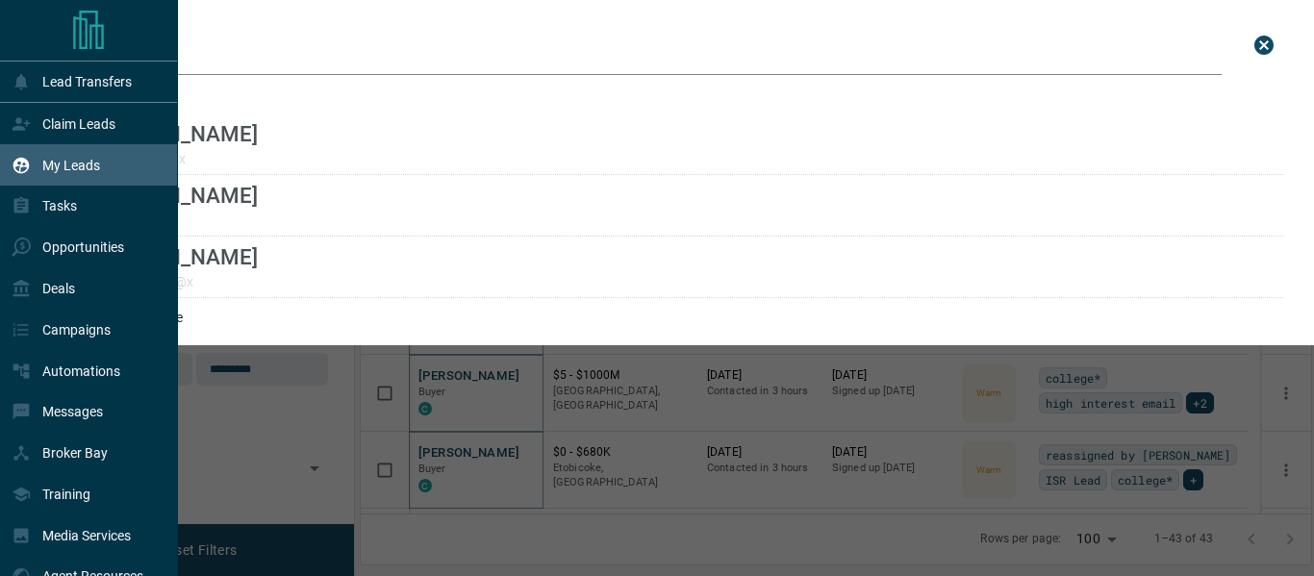
click at [27, 166] on icon at bounding box center [21, 165] width 16 height 16
click at [12, 166] on icon at bounding box center [21, 165] width 19 height 19
click at [1254, 44] on icon "close search bar" at bounding box center [1263, 45] width 19 height 19
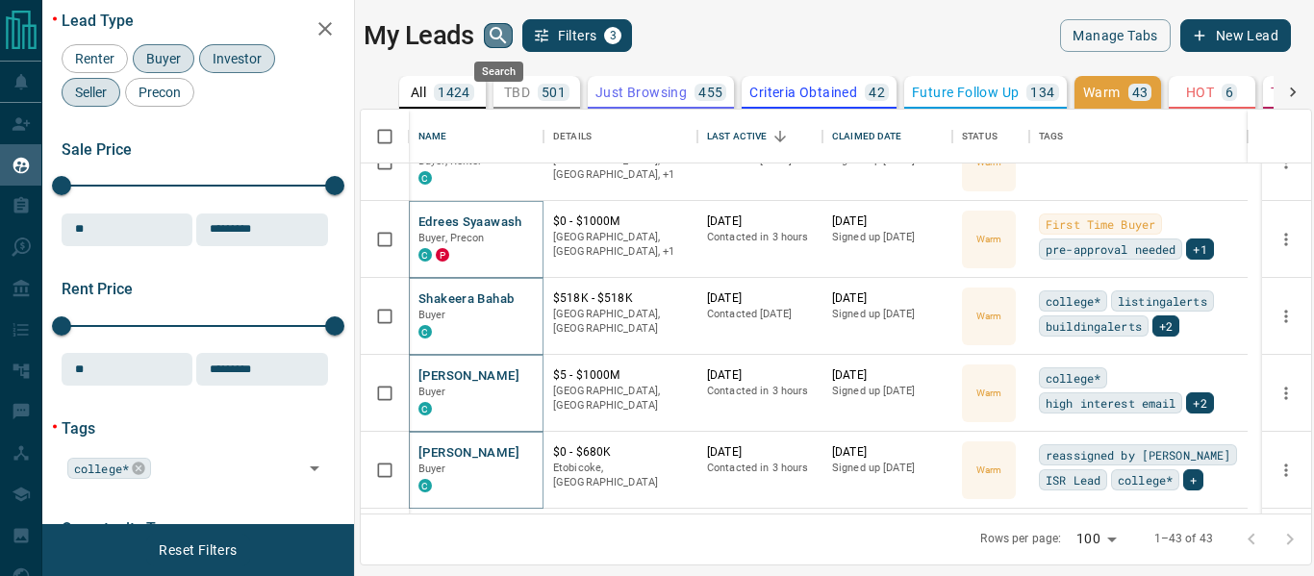
click at [509, 31] on icon "search button" at bounding box center [498, 35] width 23 height 23
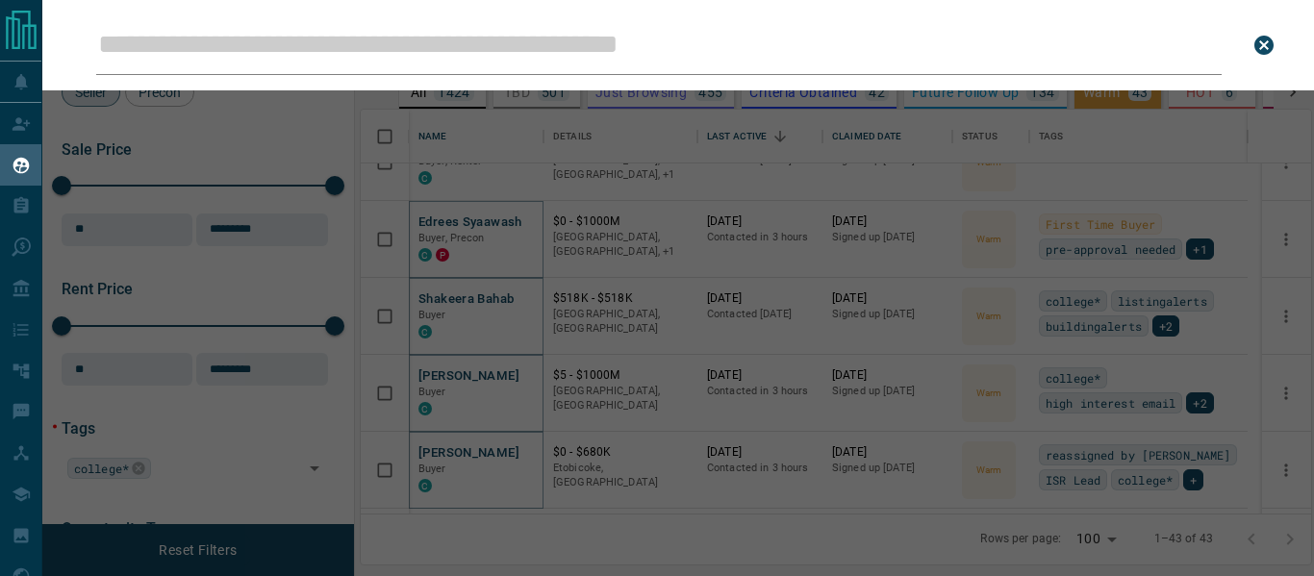
click at [220, 56] on input "Leads Search Bar" at bounding box center [658, 45] width 1125 height 60
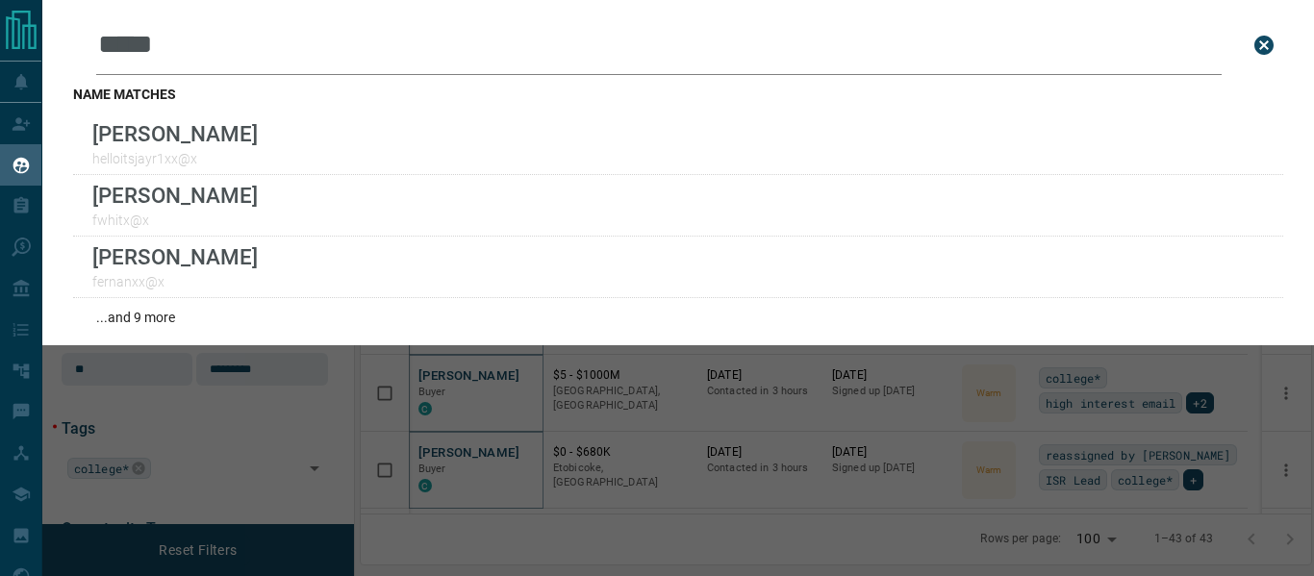
click at [125, 42] on input "*****" at bounding box center [658, 45] width 1125 height 60
click at [143, 43] on input "******" at bounding box center [658, 45] width 1125 height 60
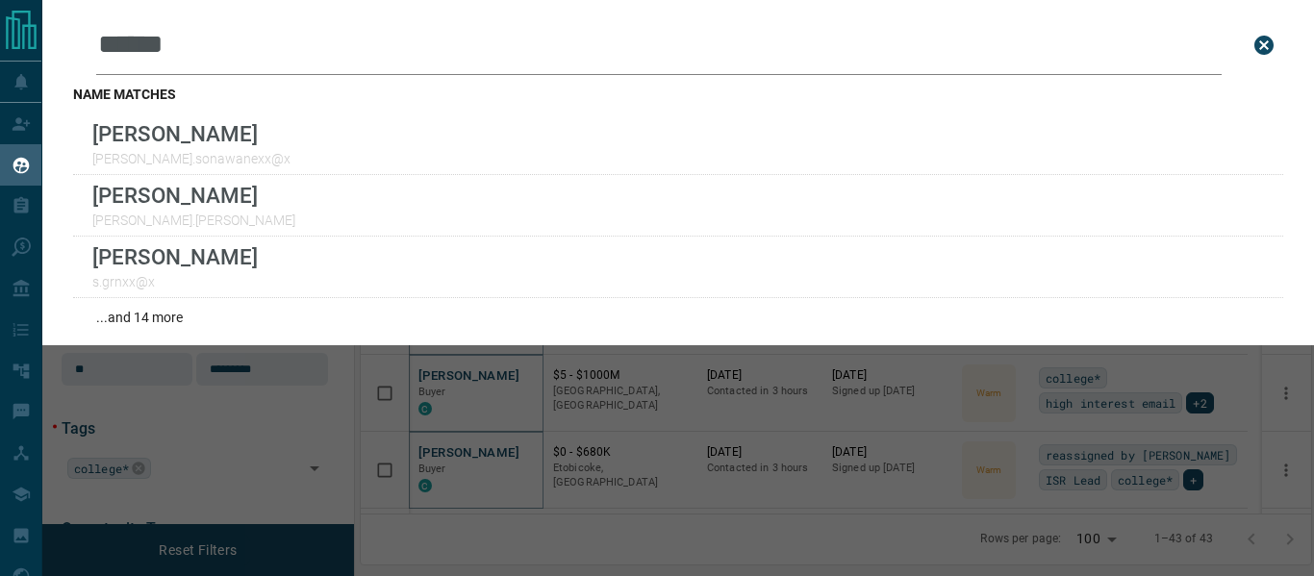
click at [143, 43] on input "******" at bounding box center [658, 45] width 1125 height 60
click at [212, 43] on input "******" at bounding box center [658, 45] width 1125 height 60
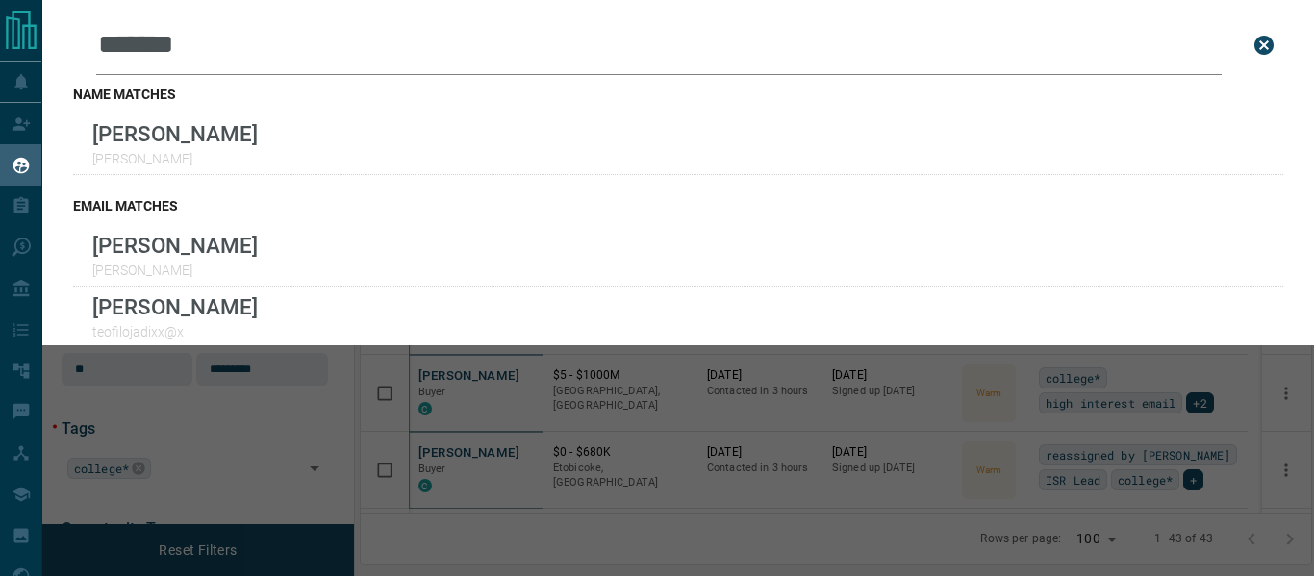
click at [163, 44] on input "*******" at bounding box center [658, 45] width 1125 height 60
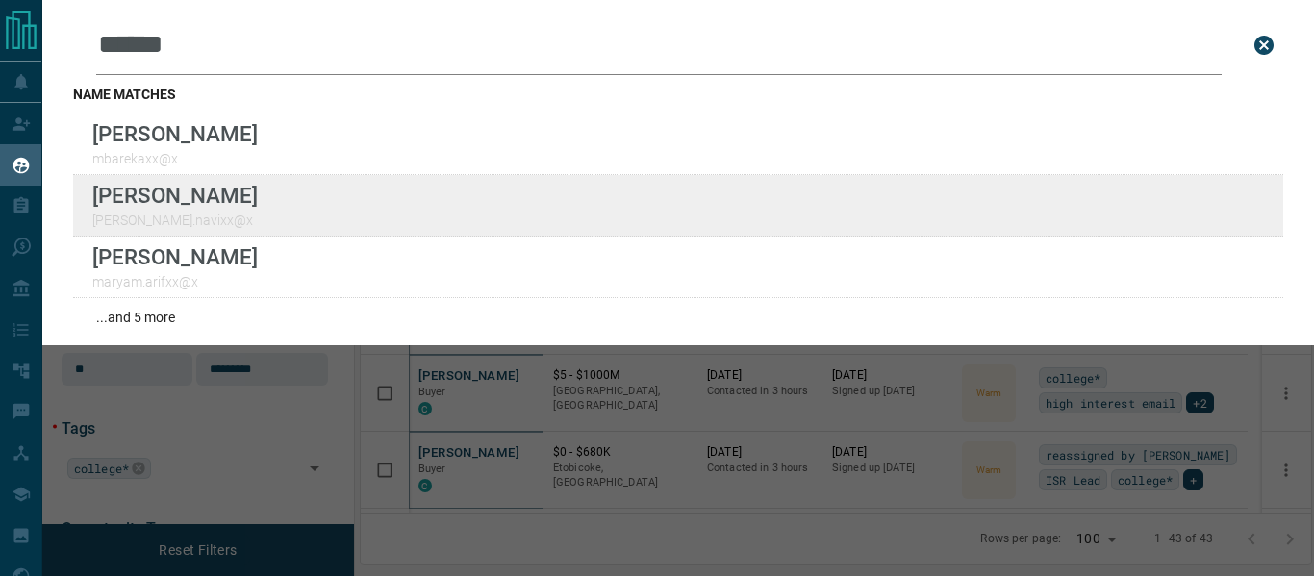
type input "******"
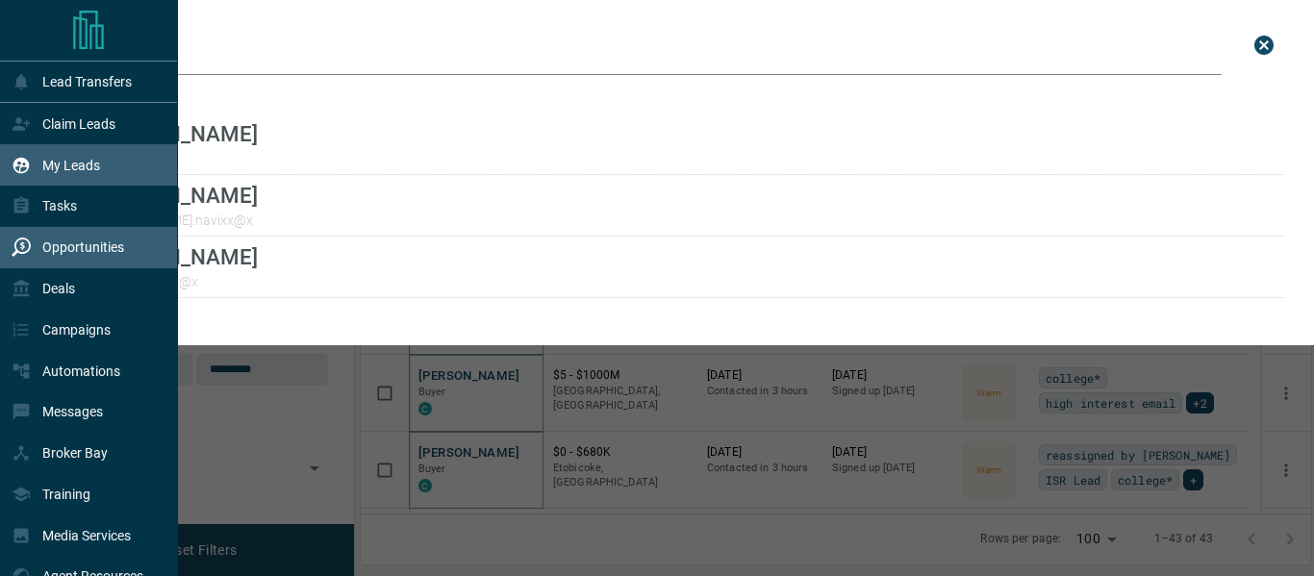
click at [77, 246] on p "Opportunities" at bounding box center [83, 246] width 82 height 15
